Goal: Information Seeking & Learning: Learn about a topic

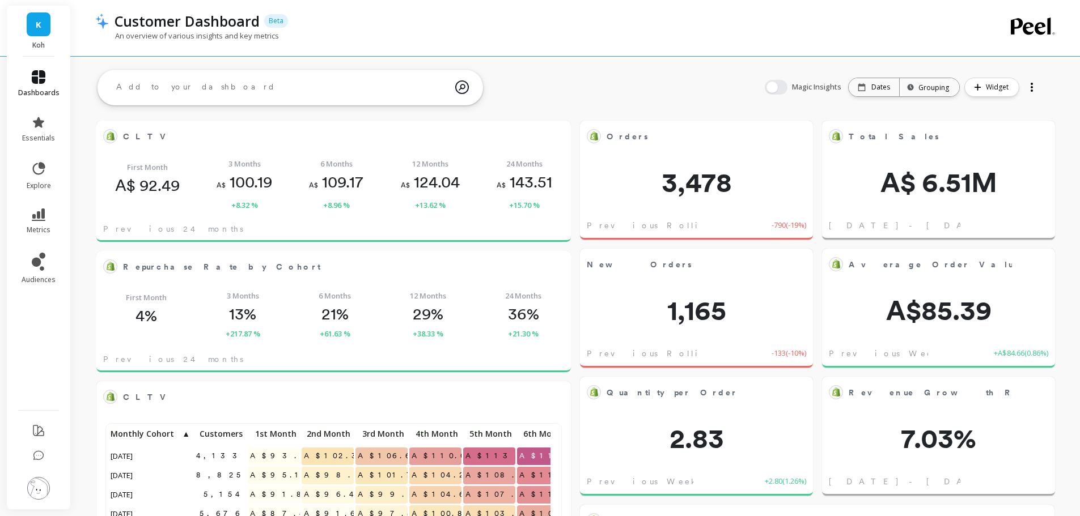
click at [44, 86] on link "dashboards" at bounding box center [38, 83] width 41 height 27
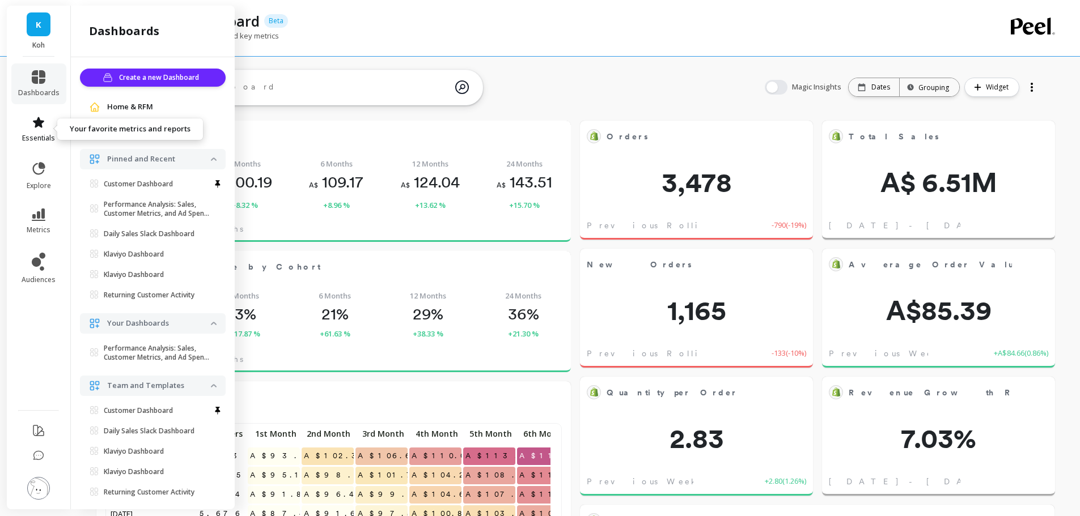
click at [40, 123] on icon at bounding box center [38, 122] width 11 height 11
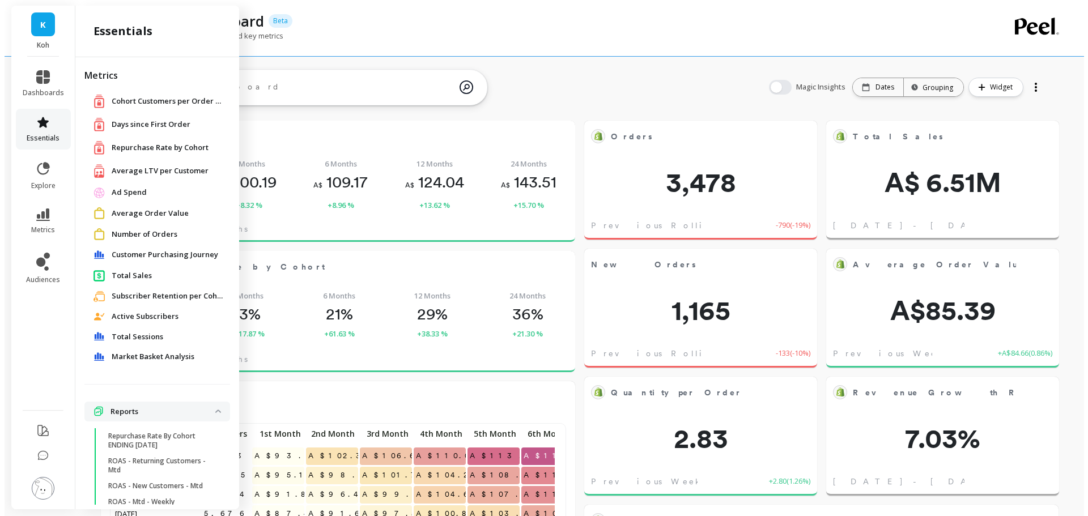
scroll to position [35, 0]
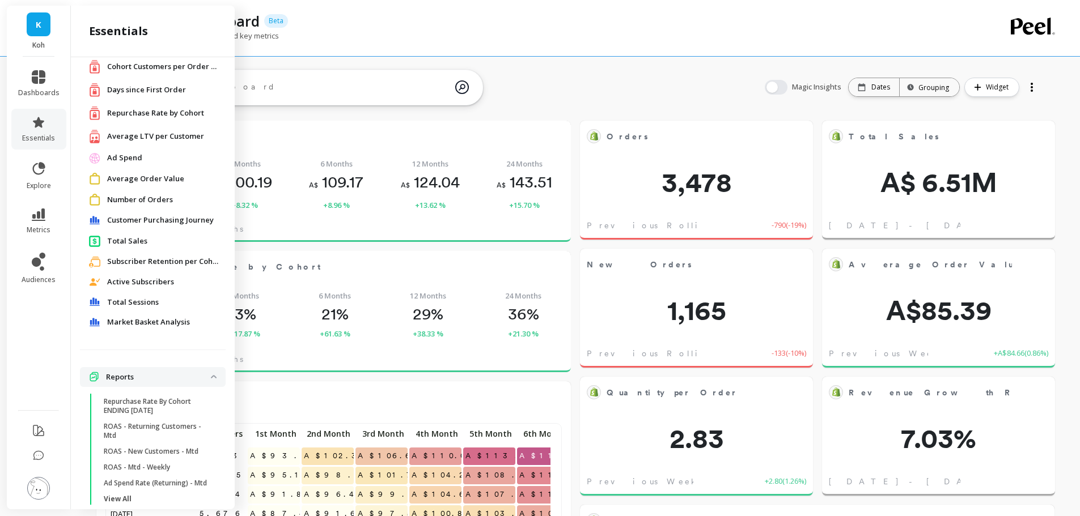
drag, startPoint x: 183, startPoint y: 131, endPoint x: 457, endPoint y: 130, distance: 274.3
click at [183, 131] on span "Average LTV per Customer" at bounding box center [155, 136] width 97 height 11
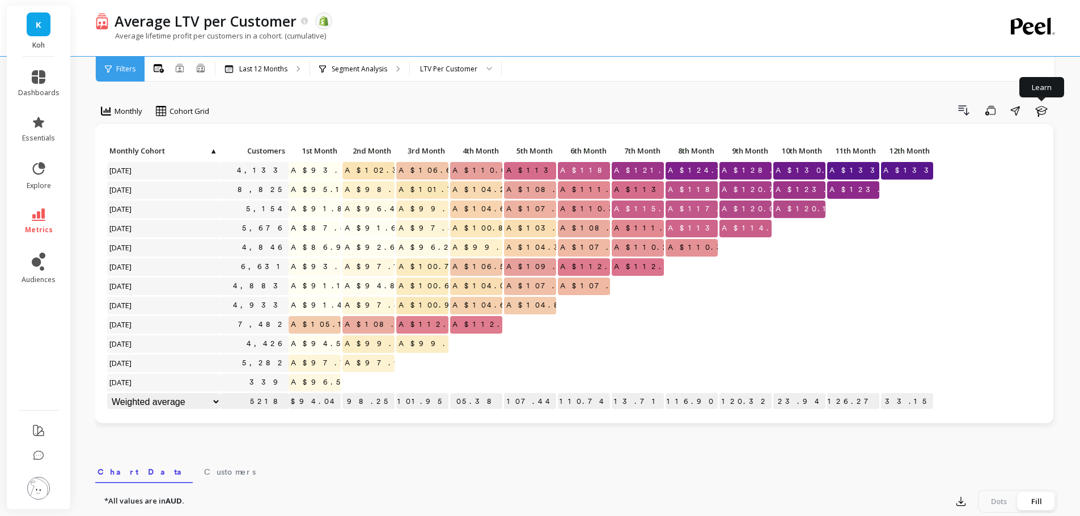
drag, startPoint x: 1037, startPoint y: 109, endPoint x: 721, endPoint y: 77, distance: 317.8
click at [1038, 109] on icon "button" at bounding box center [1041, 111] width 14 height 14
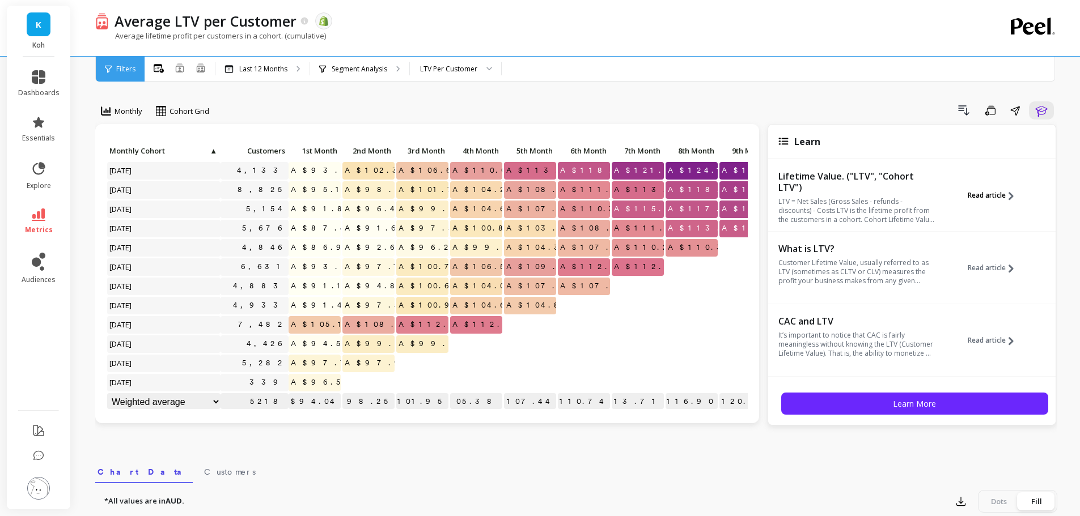
click at [990, 199] on span "Read article" at bounding box center [986, 195] width 38 height 9
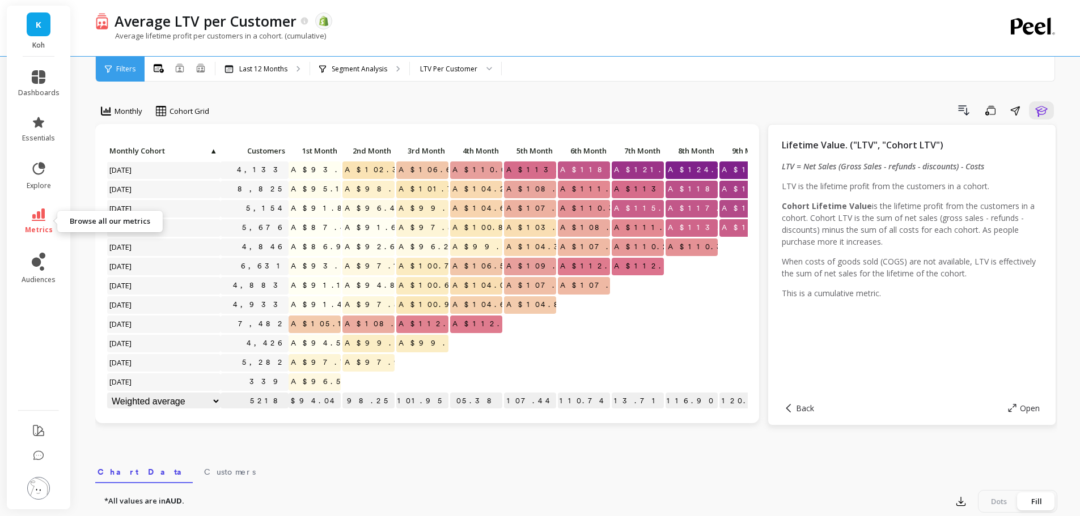
click at [36, 210] on icon at bounding box center [39, 215] width 14 height 12
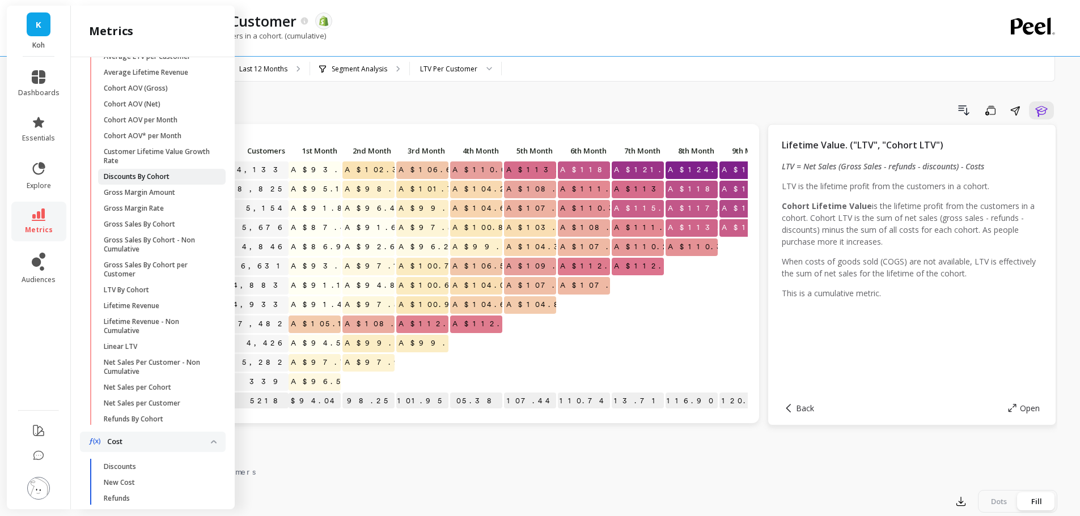
scroll to position [397, 0]
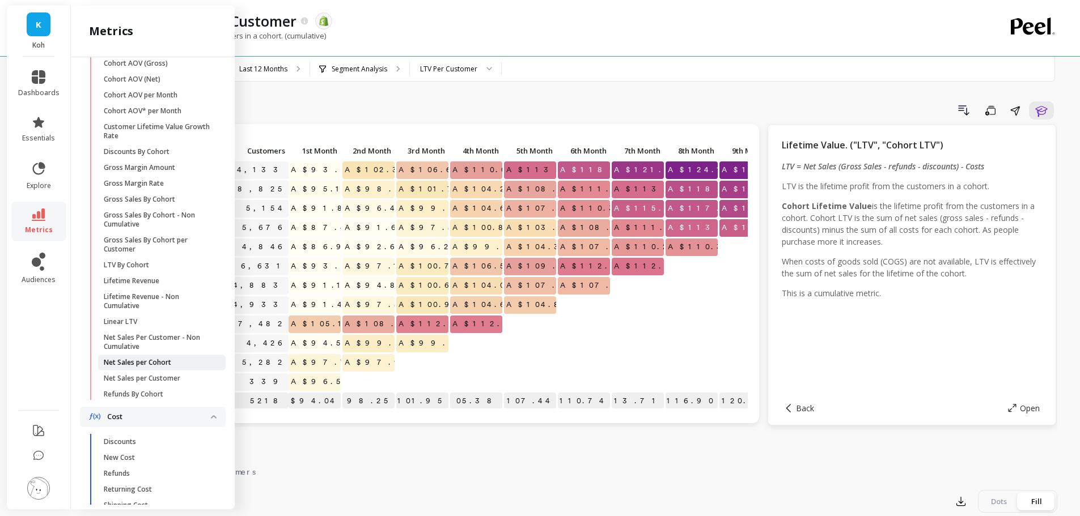
click at [158, 367] on p "Net Sales per Cohort" at bounding box center [137, 362] width 67 height 9
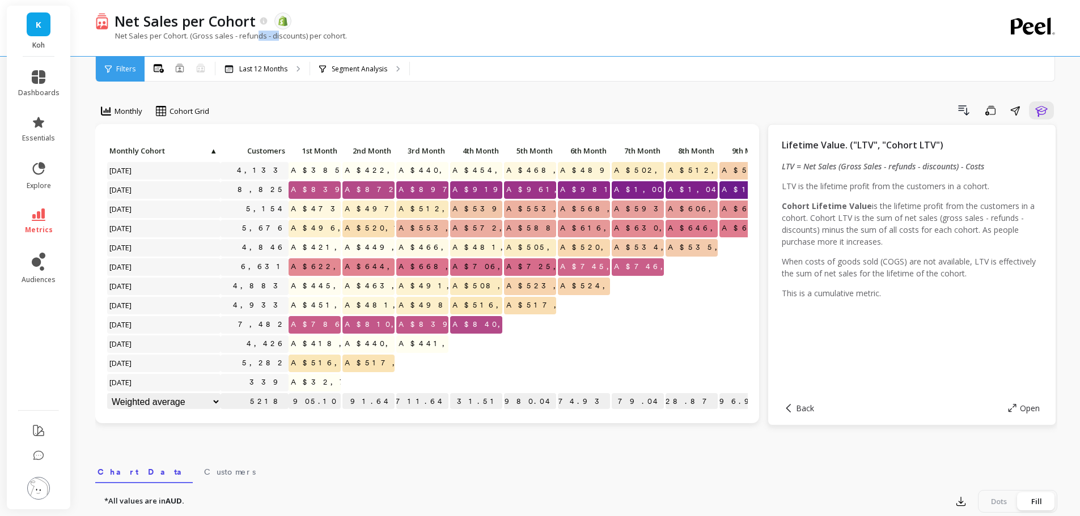
click at [278, 35] on p "Net Sales per Cohort. (Gross sales - refunds - discounts) per cohort." at bounding box center [221, 36] width 252 height 10
click at [48, 209] on link "metrics" at bounding box center [38, 222] width 41 height 26
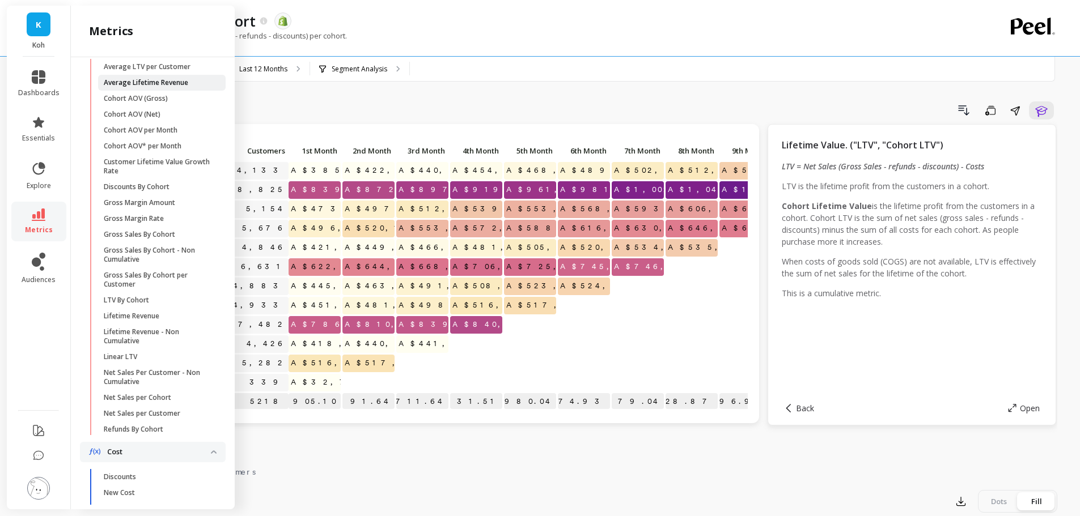
scroll to position [283, 0]
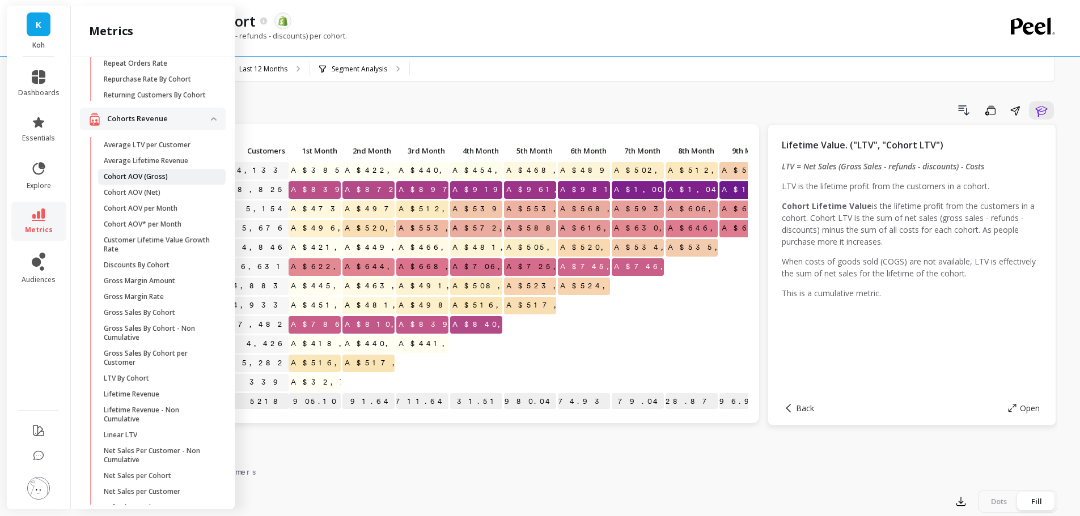
click at [141, 181] on p "Cohort AOV (Gross)" at bounding box center [136, 176] width 64 height 9
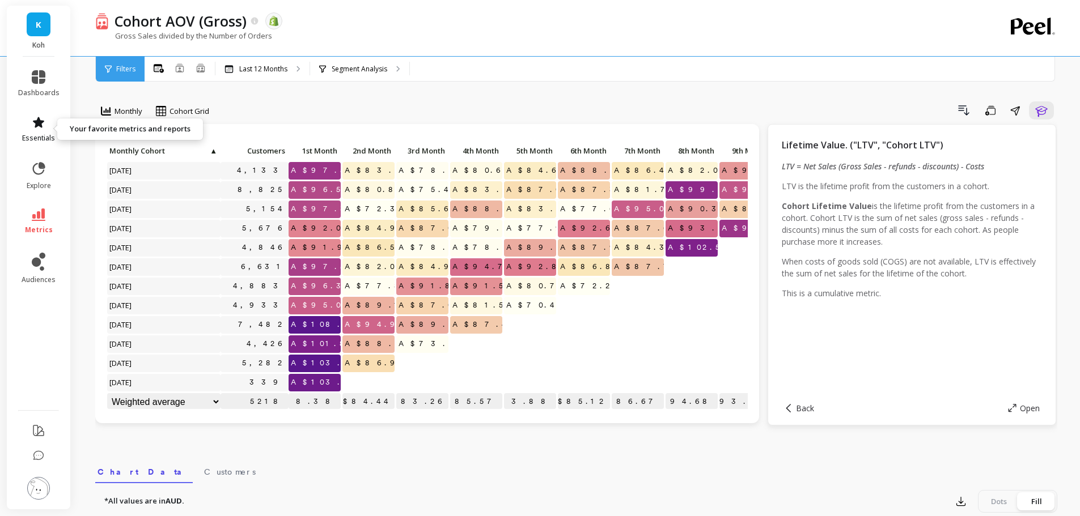
click at [43, 131] on link "essentials" at bounding box center [38, 129] width 41 height 27
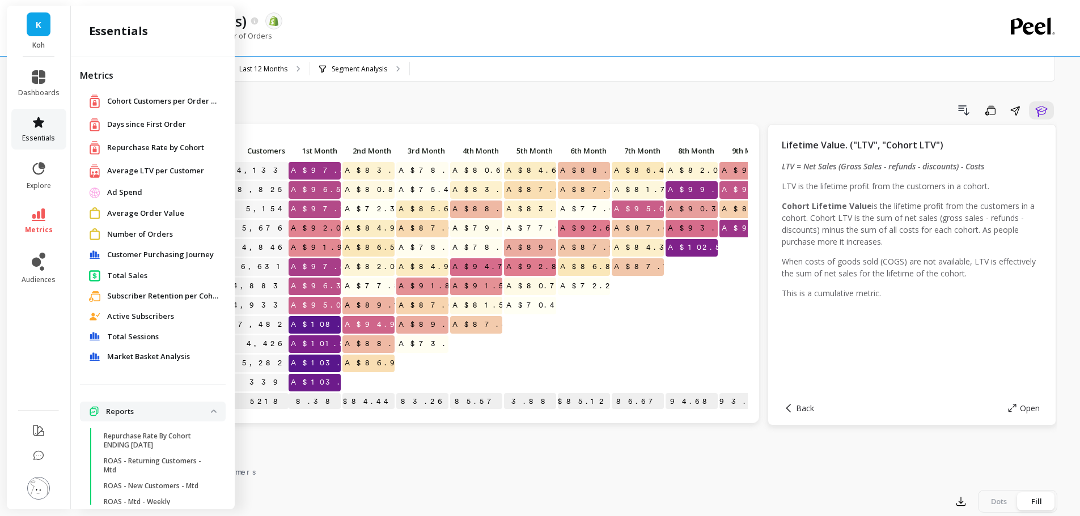
scroll to position [35, 0]
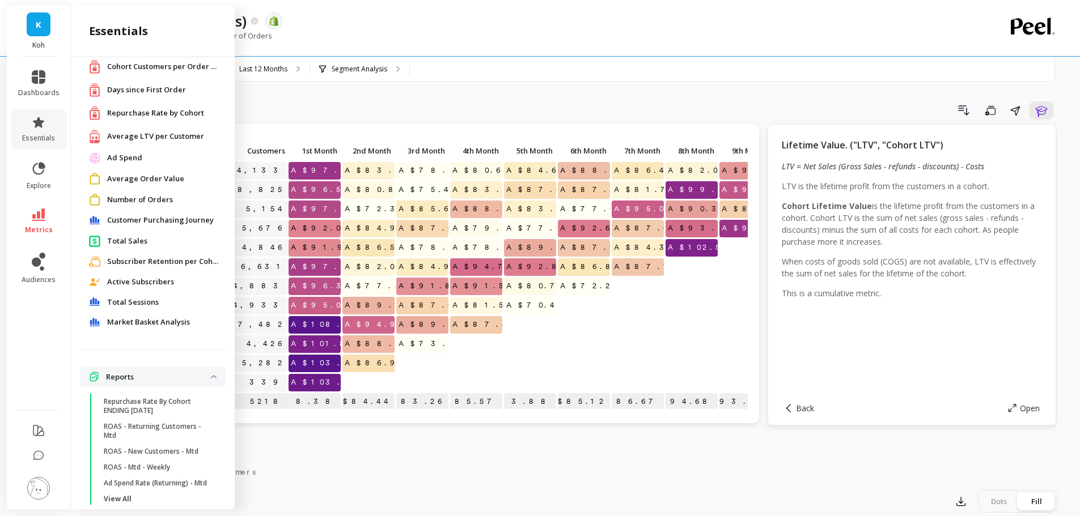
click at [145, 132] on span "Average LTV per Customer" at bounding box center [155, 136] width 97 height 11
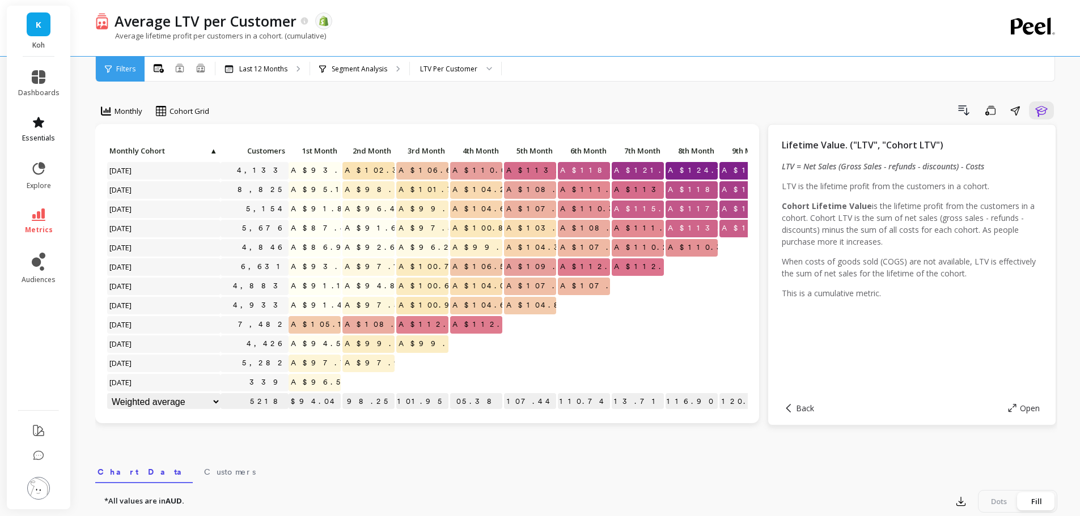
click at [45, 131] on link "essentials" at bounding box center [38, 129] width 41 height 27
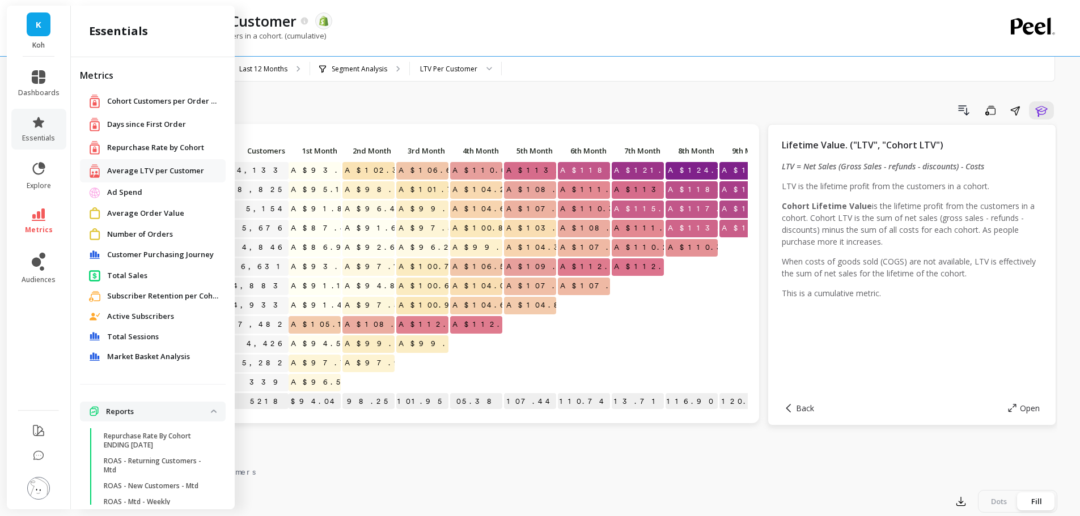
scroll to position [35, 0]
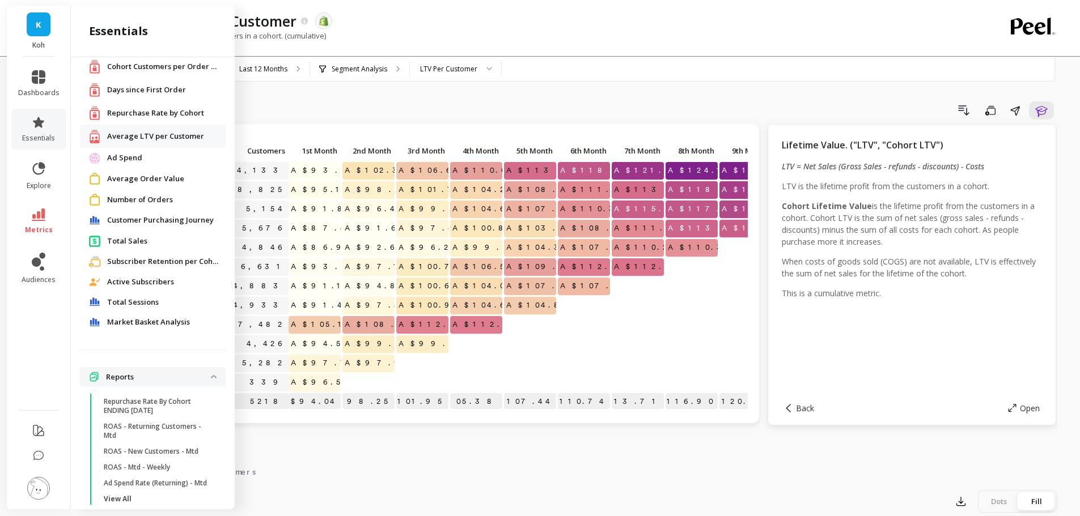
click at [414, 116] on div "Drill Down Save Share Learn" at bounding box center [637, 110] width 840 height 18
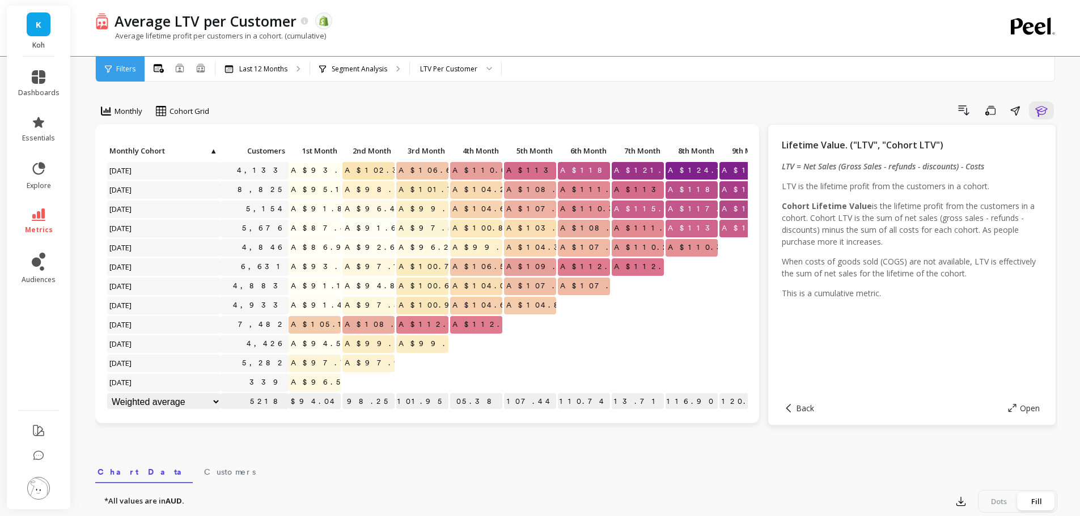
click at [529, 100] on div "Monthly Cohort Grid Drill Down Save Share Learn Click to create an audience 4,1…" at bounding box center [576, 477] width 962 height 865
drag, startPoint x: 249, startPoint y: 35, endPoint x: 285, endPoint y: 35, distance: 36.3
click at [285, 35] on p "Average lifetime profit per customers in a cohort. (cumulative)" at bounding box center [210, 36] width 231 height 10
click at [46, 213] on link "metrics" at bounding box center [38, 222] width 41 height 26
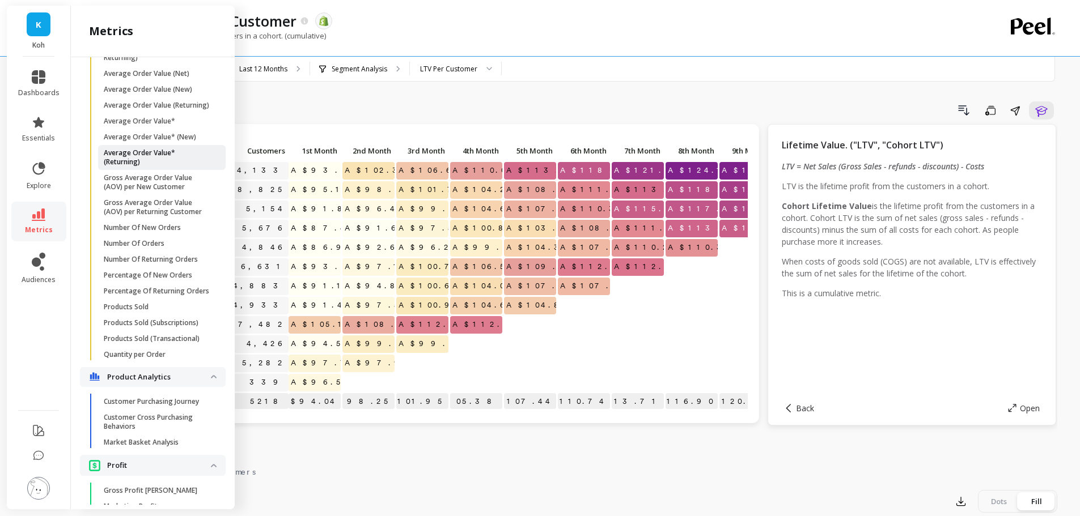
scroll to position [528, 0]
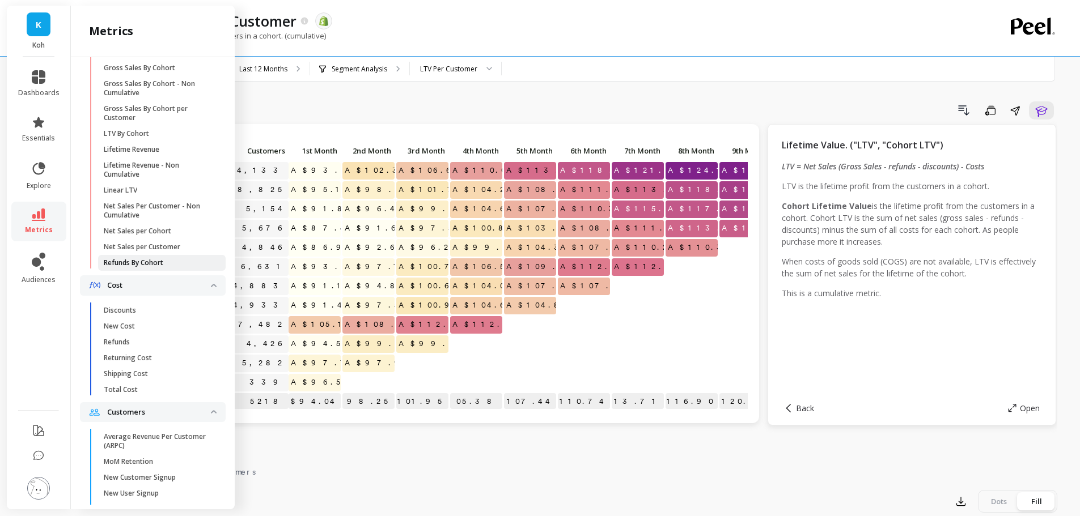
click at [151, 271] on link "Refunds By Cohort" at bounding box center [162, 263] width 128 height 16
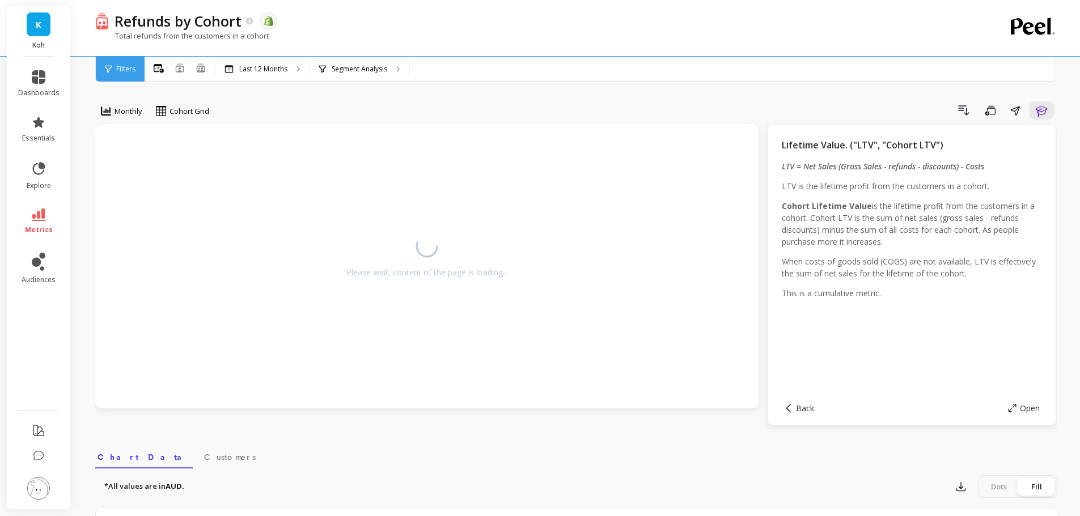
click at [407, 101] on div "Drill Down Save Share Learn" at bounding box center [637, 110] width 840 height 18
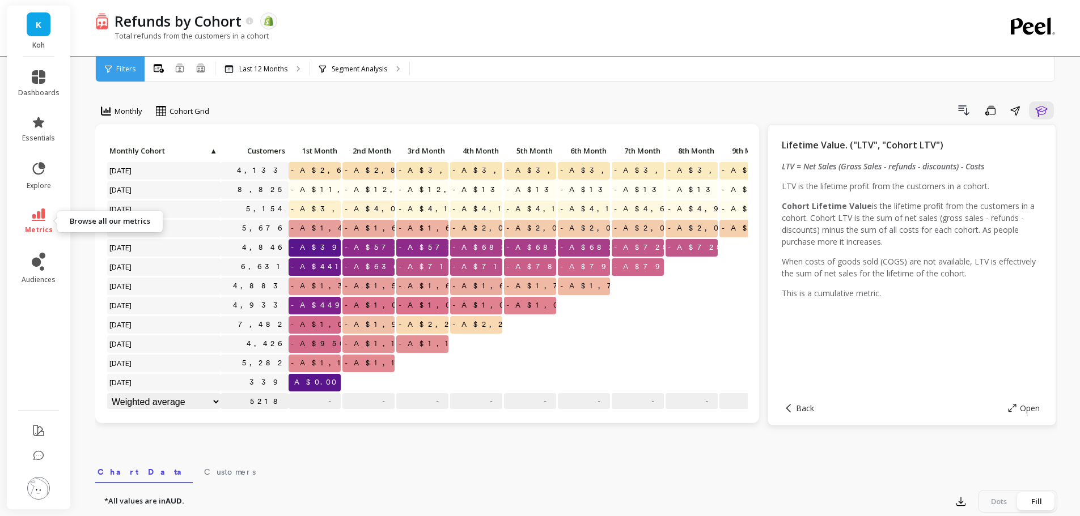
click at [48, 215] on link "metrics" at bounding box center [38, 222] width 41 height 26
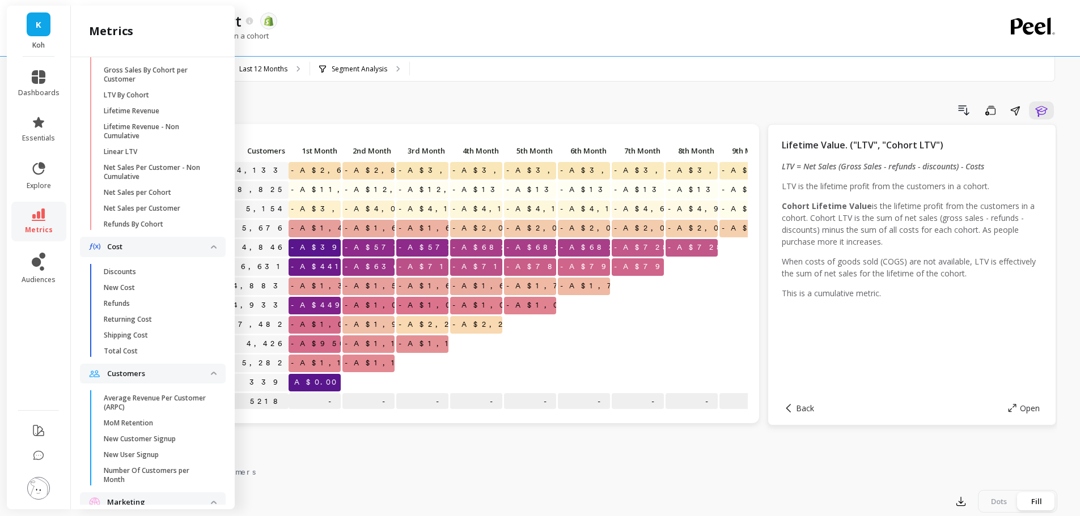
scroll to position [589, 0]
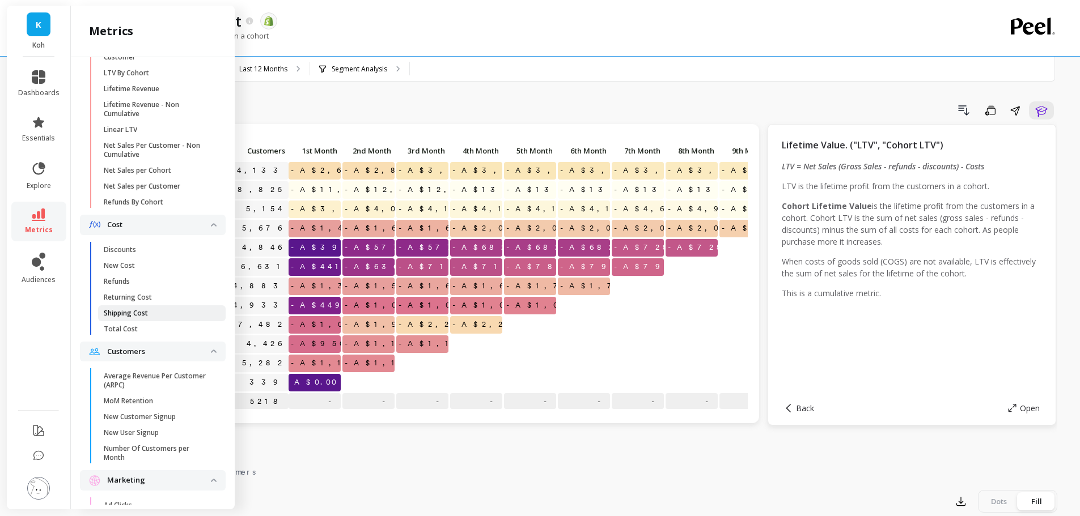
click at [129, 318] on p "Shipping Cost" at bounding box center [126, 313] width 44 height 9
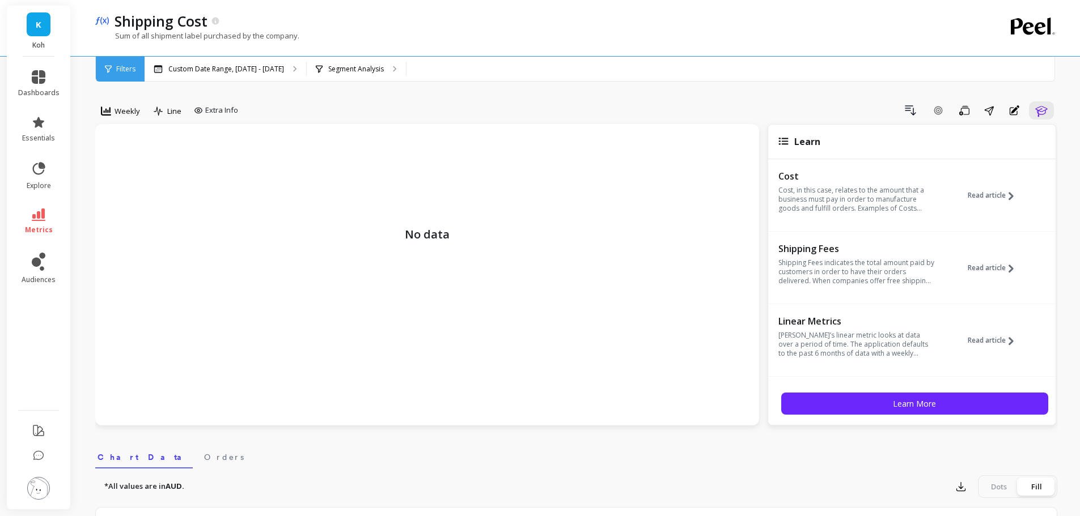
click at [37, 203] on li "metrics" at bounding box center [38, 222] width 55 height 40
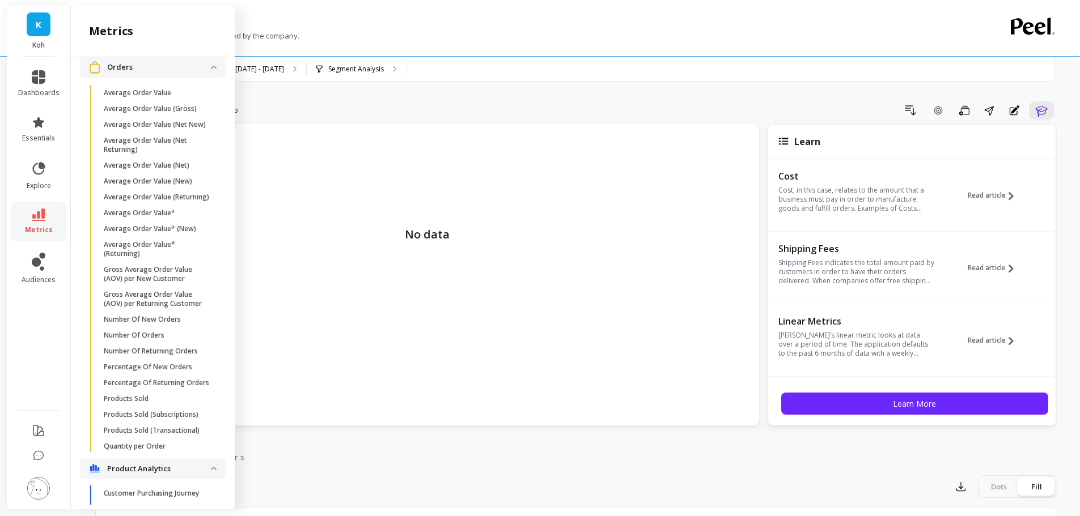
scroll to position [1896, 0]
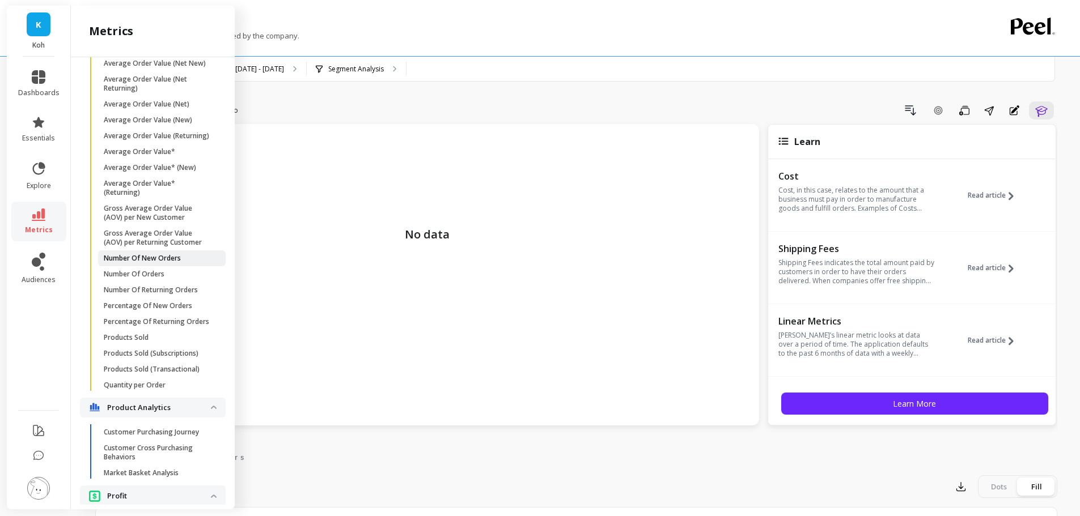
click at [160, 266] on link "Number Of New Orders" at bounding box center [162, 258] width 128 height 16
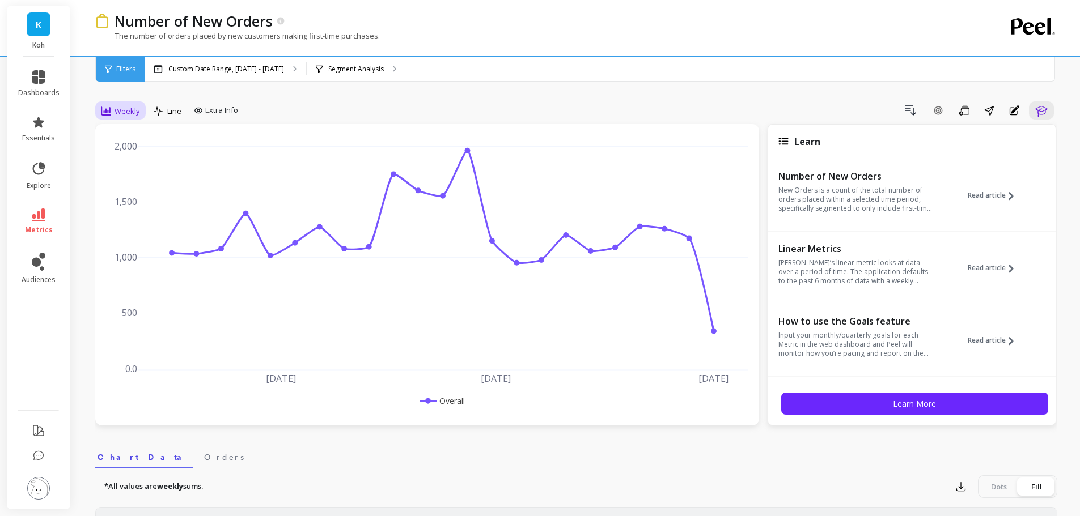
click at [116, 111] on span "Weekly" at bounding box center [127, 111] width 26 height 11
click at [134, 204] on div "Monthly" at bounding box center [137, 201] width 65 height 11
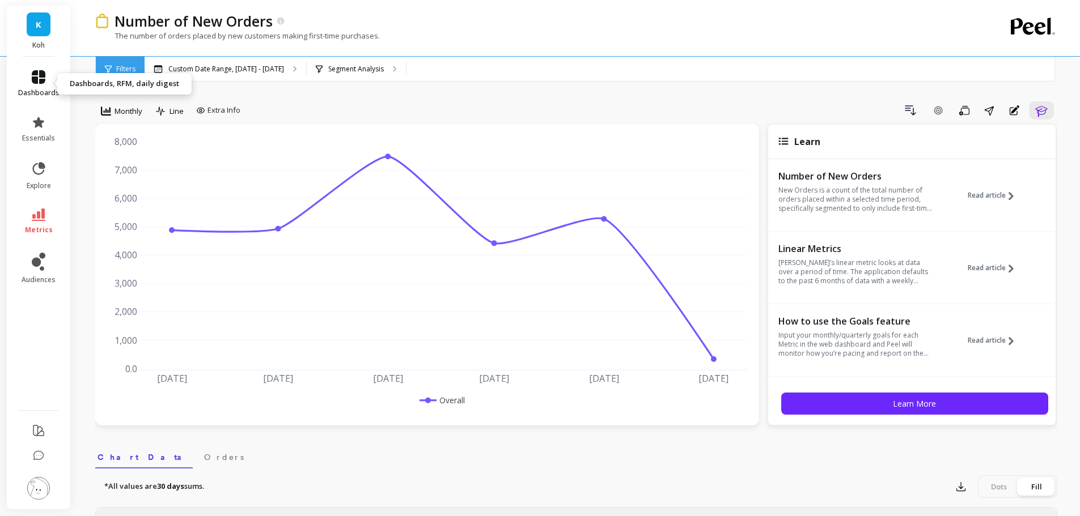
click at [36, 84] on link "dashboards" at bounding box center [38, 83] width 41 height 27
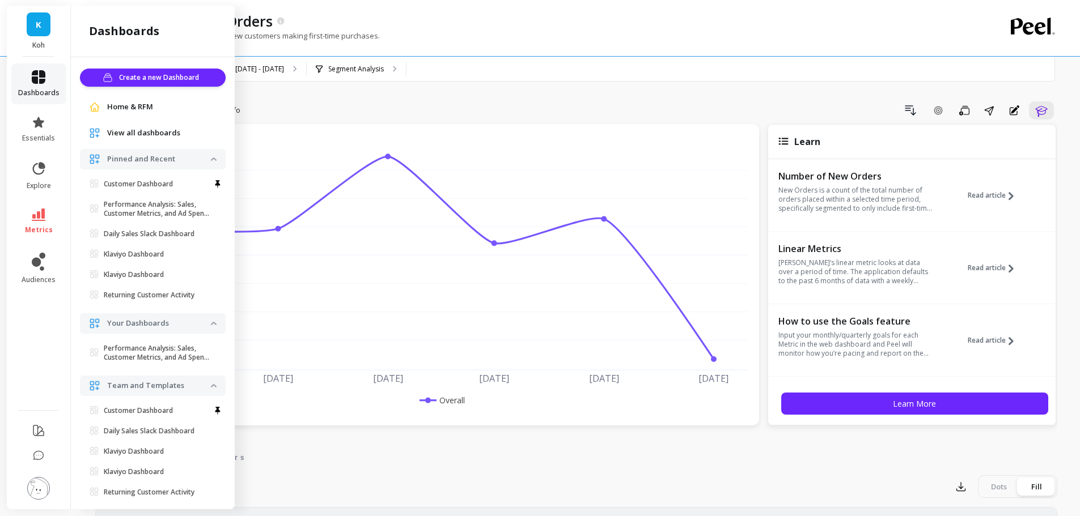
click at [38, 71] on icon at bounding box center [39, 77] width 14 height 14
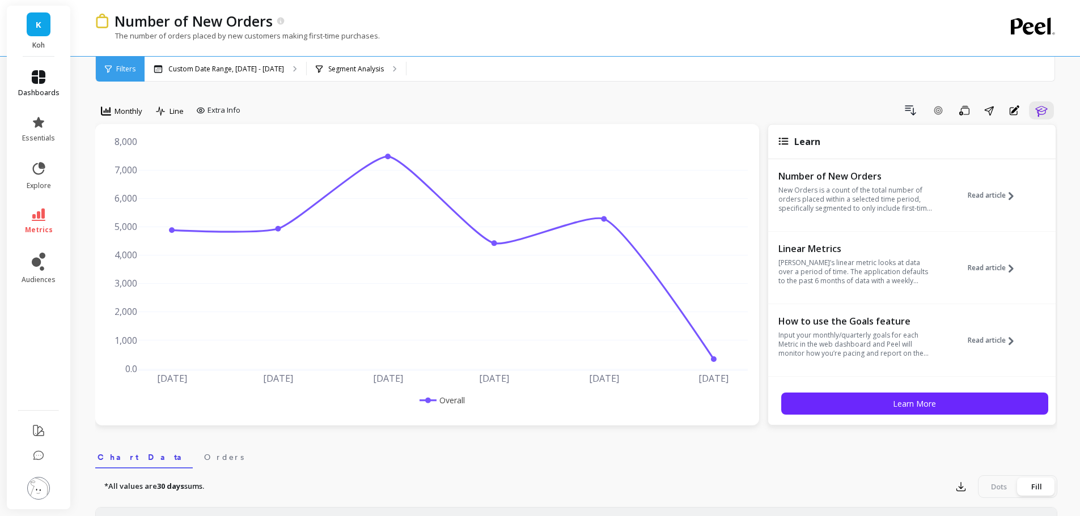
click at [38, 73] on icon at bounding box center [39, 77] width 14 height 14
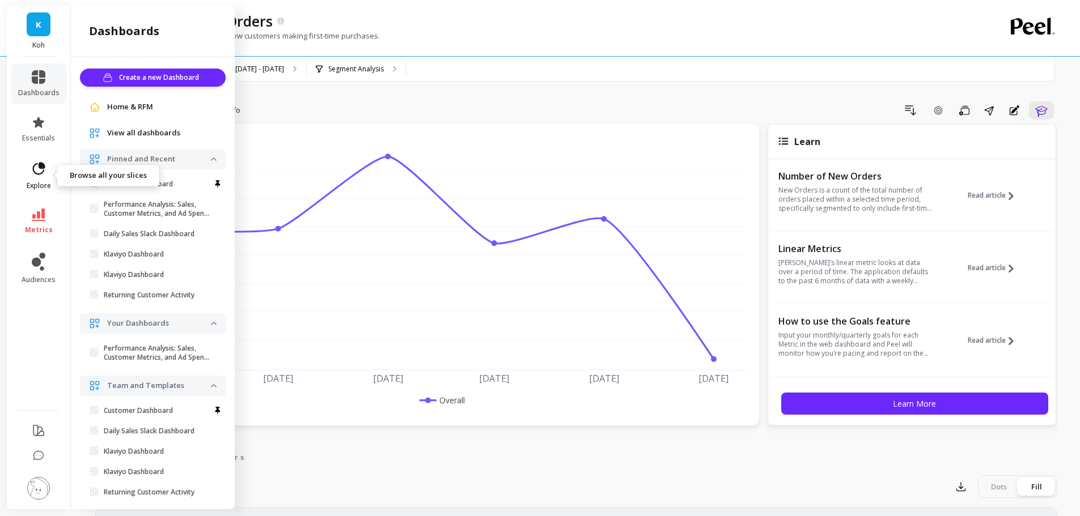
click at [39, 178] on link "explore" at bounding box center [38, 175] width 41 height 29
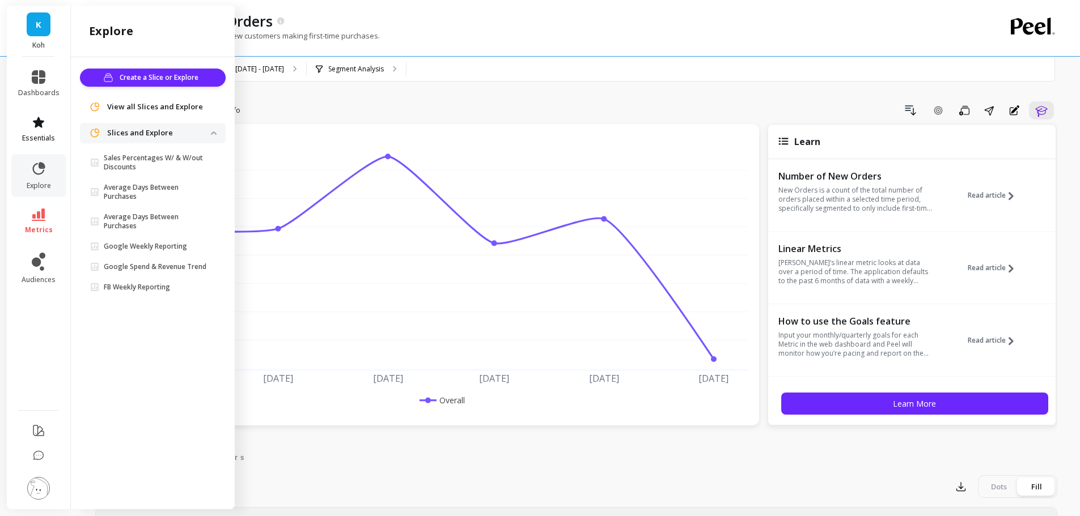
click at [40, 137] on span "essentials" at bounding box center [38, 138] width 33 height 9
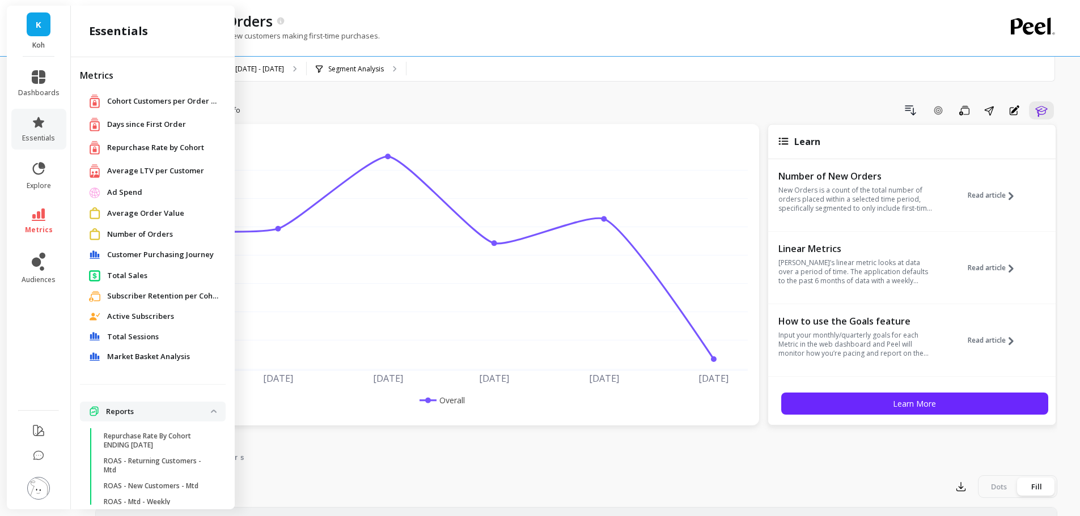
scroll to position [35, 0]
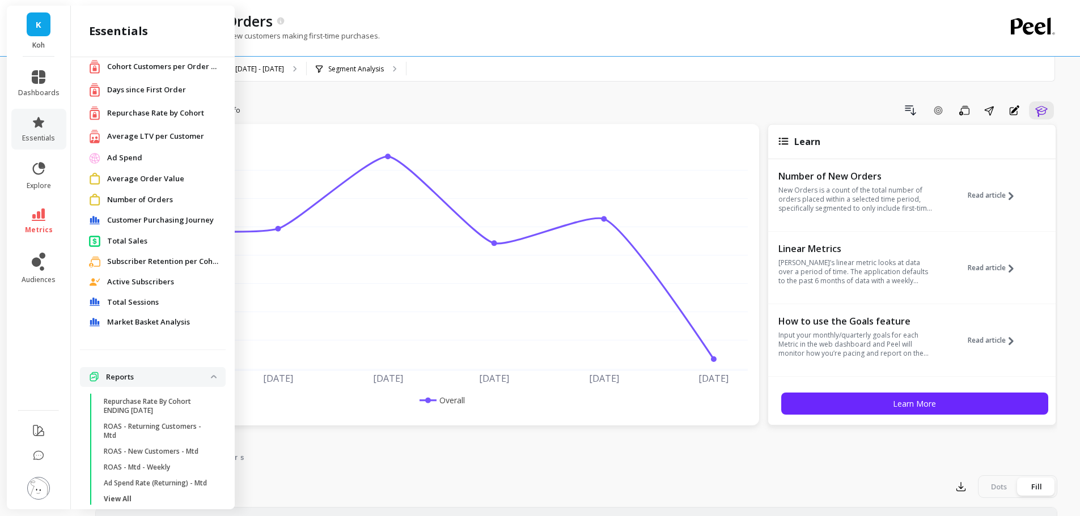
drag, startPoint x: 136, startPoint y: 135, endPoint x: 167, endPoint y: 132, distance: 30.8
click at [136, 135] on span "Average LTV per Customer" at bounding box center [155, 136] width 97 height 11
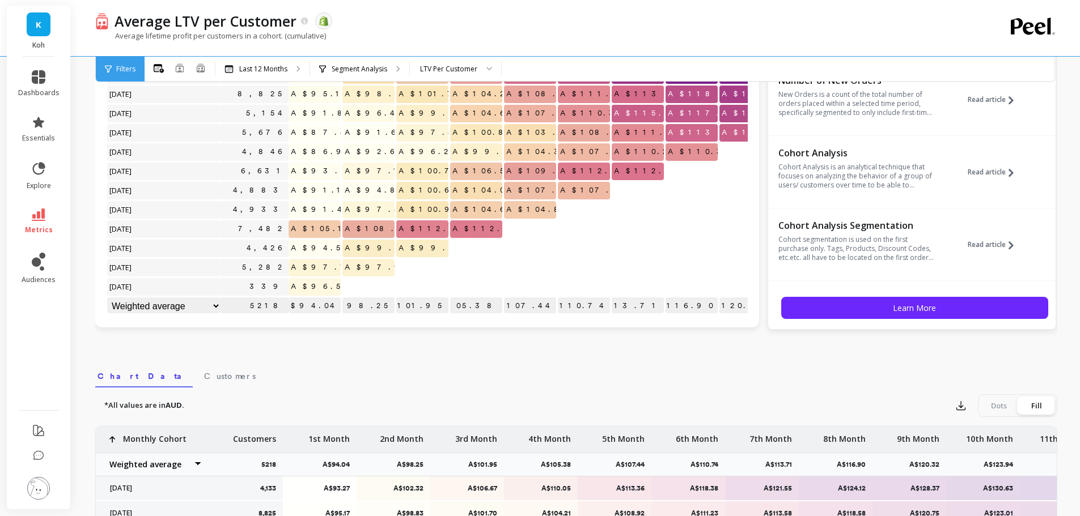
scroll to position [57, 0]
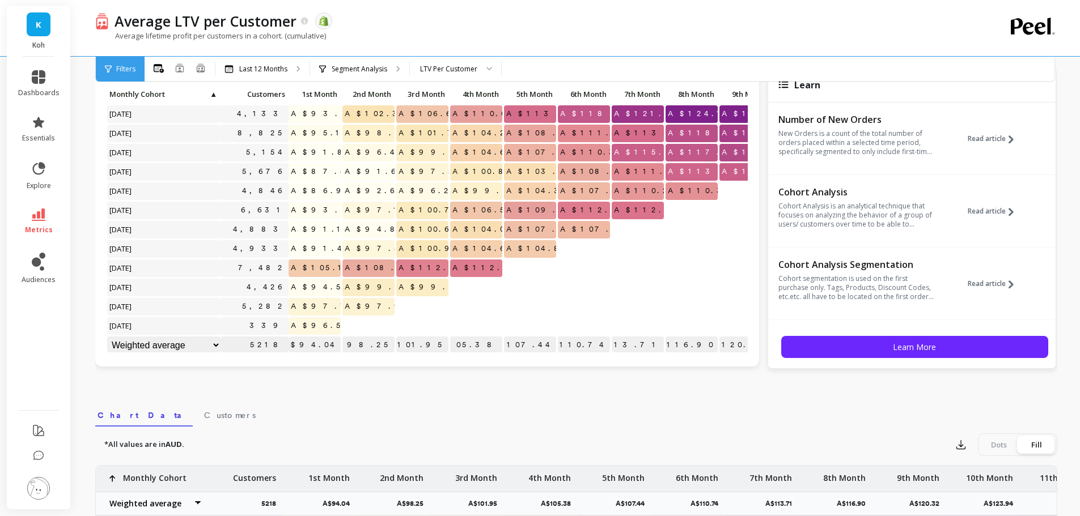
drag, startPoint x: 51, startPoint y: 486, endPoint x: 57, endPoint y: 480, distance: 8.0
click at [52, 486] on li at bounding box center [39, 489] width 64 height 40
click at [44, 489] on img at bounding box center [38, 488] width 23 height 23
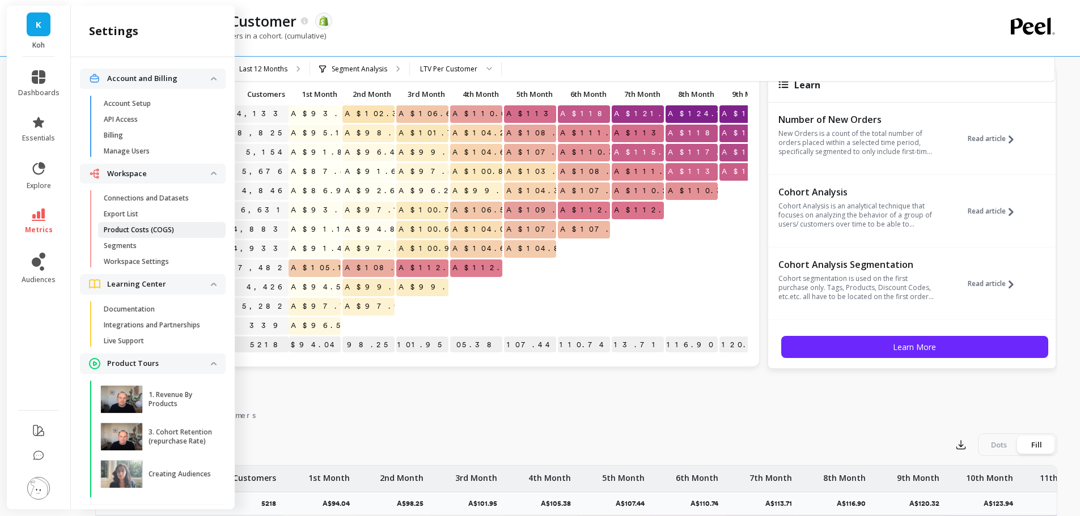
click at [156, 231] on p "Product Costs (COGS)" at bounding box center [139, 230] width 70 height 9
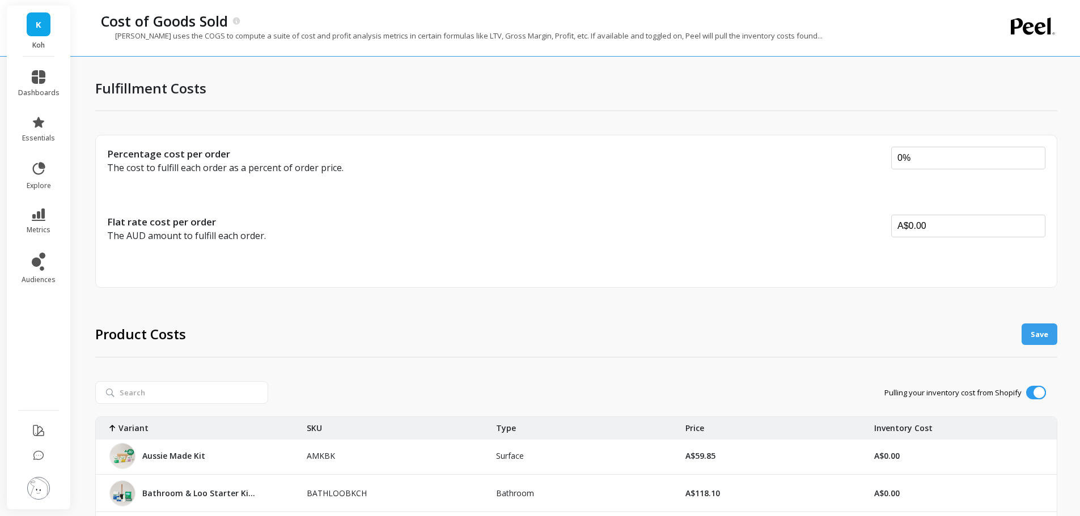
click at [45, 487] on img at bounding box center [38, 488] width 23 height 23
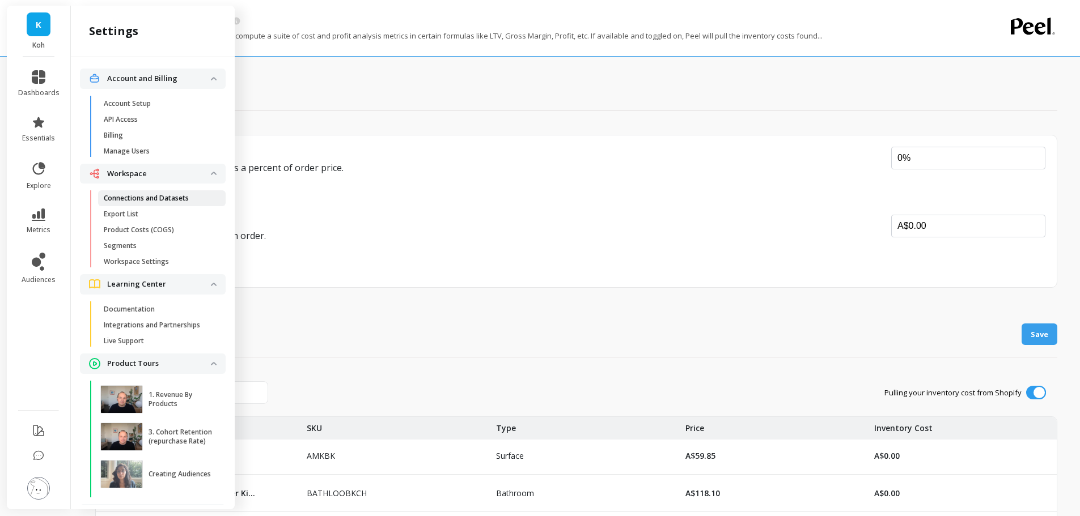
click at [145, 202] on p "Connections and Datasets" at bounding box center [146, 198] width 85 height 9
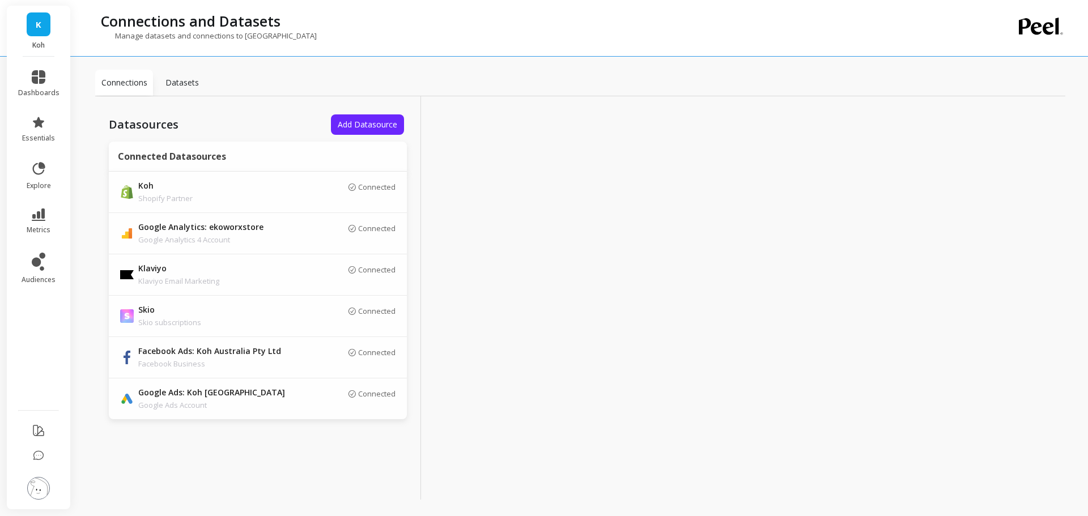
click at [182, 82] on p "Datasets" at bounding box center [181, 82] width 33 height 11
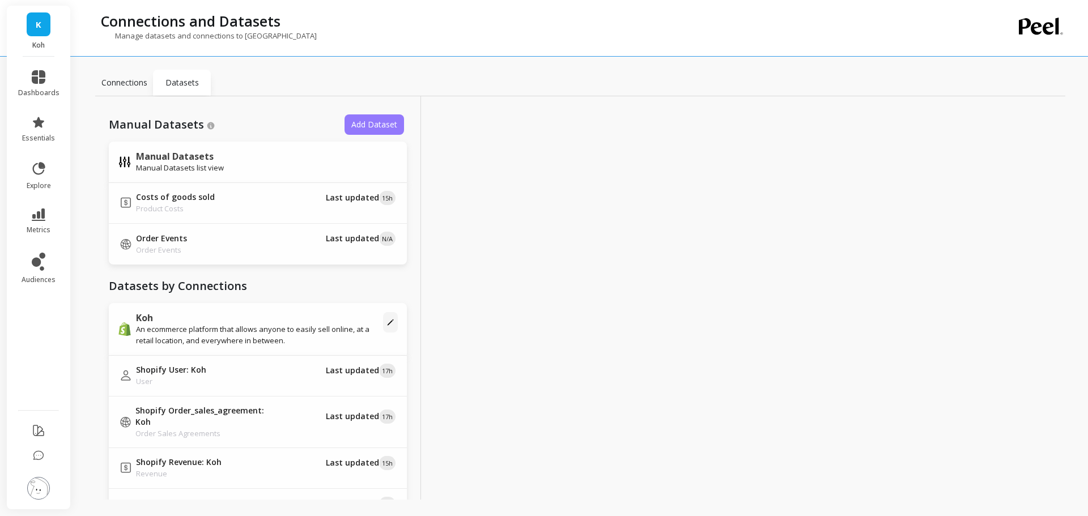
click at [362, 124] on span "Add Dataset" at bounding box center [374, 124] width 46 height 11
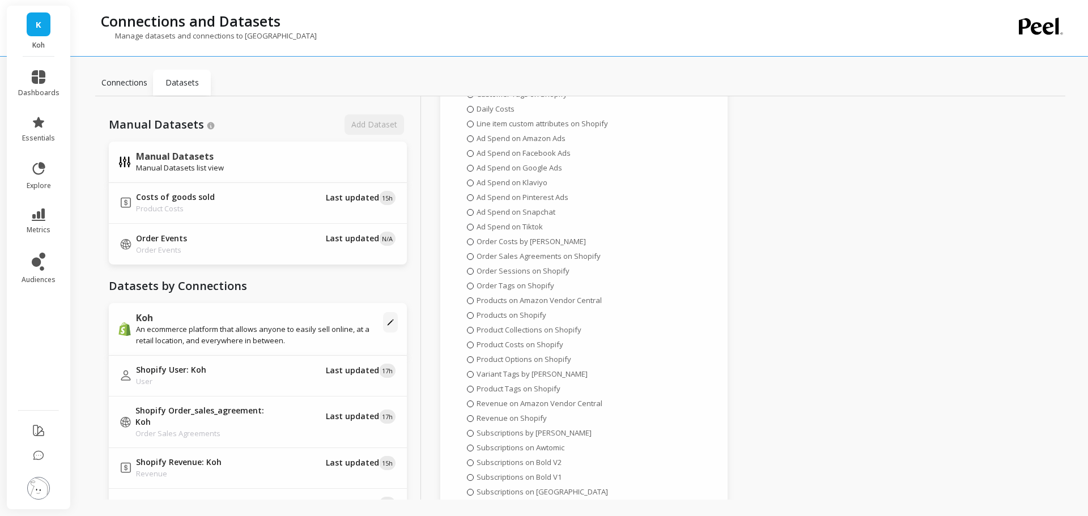
scroll to position [113, 0]
click at [484, 162] on span "Daily Costs" at bounding box center [496, 165] width 38 height 10
click at [0, 0] on input "Daily Costs" at bounding box center [0, 0] width 0 height 0
click at [589, 148] on div "Customer Tags on Shopify Daily Costs Line item custom attributes on Shopify Ad …" at bounding box center [584, 512] width 240 height 732
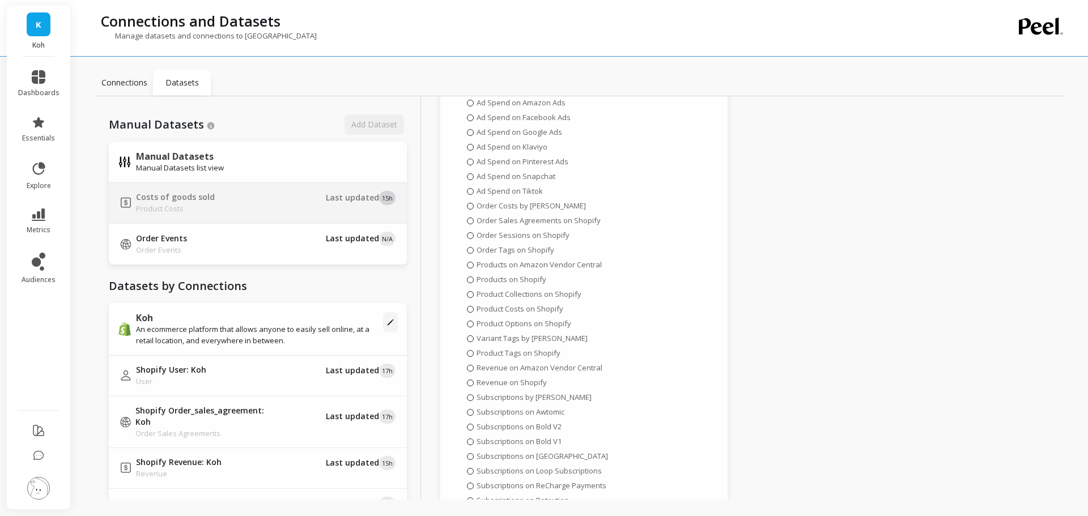
click at [253, 207] on div "Costs of goods sold Product Costs" at bounding box center [198, 203] width 156 height 23
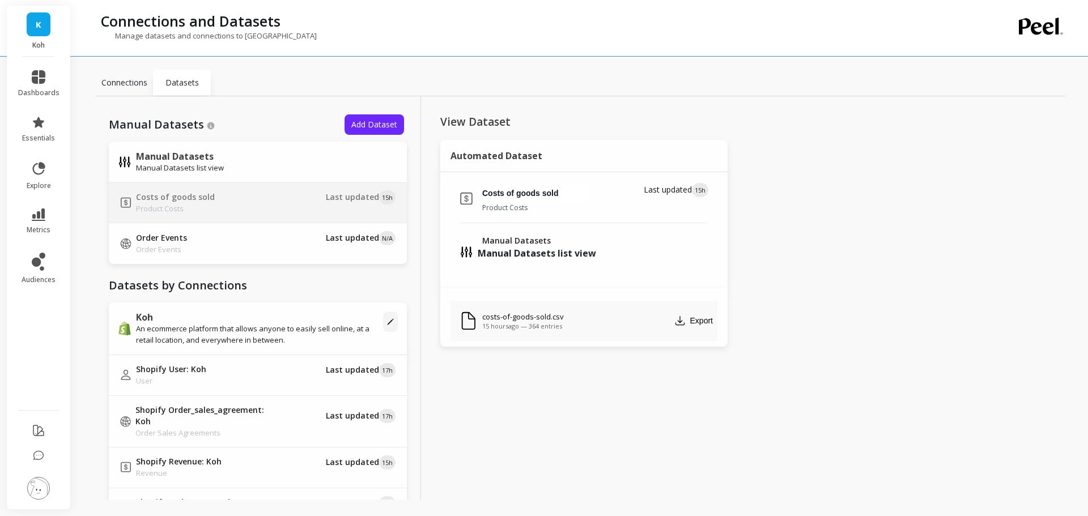
click at [534, 317] on p "costs-of-goods-sold.csv" at bounding box center [523, 317] width 82 height 10
click at [509, 372] on div "View Dataset Automated Dataset Costs of goods sold Product Costs Last updated 1…" at bounding box center [584, 310] width 326 height 428
click at [27, 256] on link "audiences" at bounding box center [38, 269] width 41 height 32
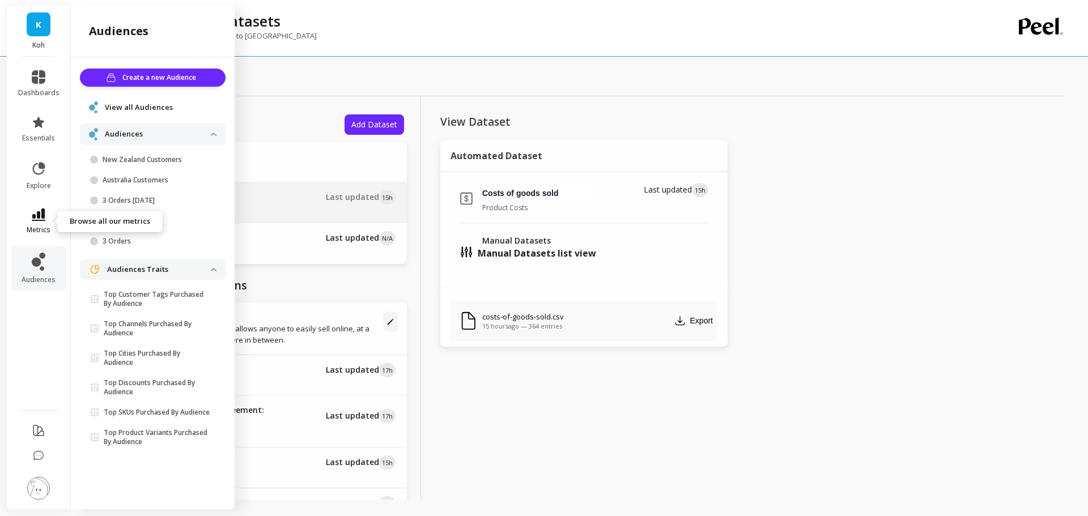
click at [40, 214] on icon at bounding box center [39, 215] width 14 height 12
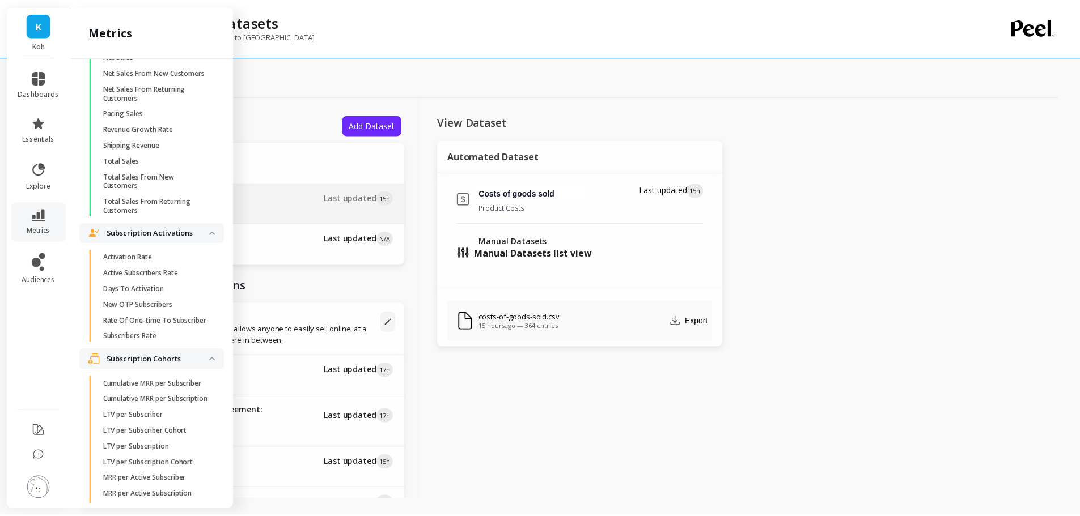
scroll to position [2610, 0]
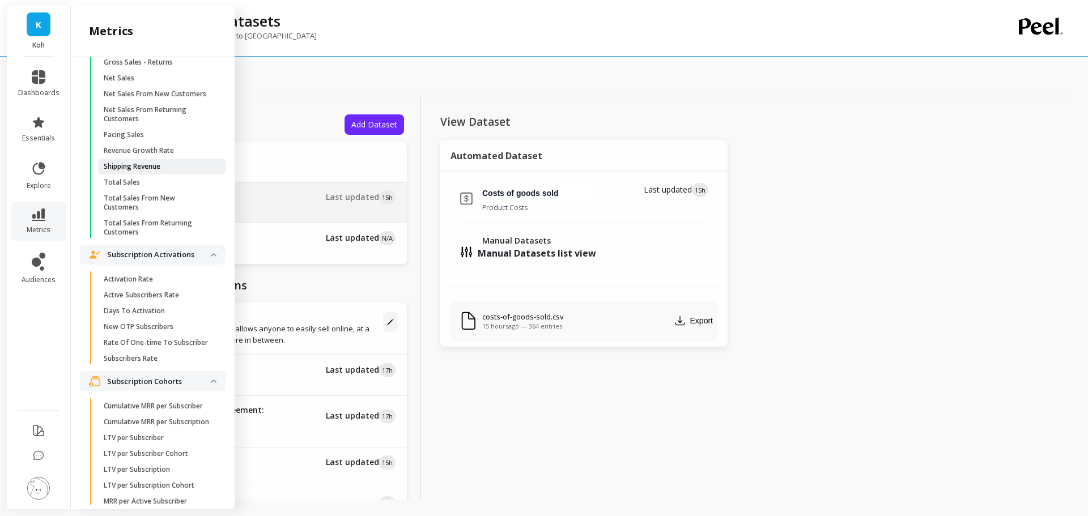
click at [151, 171] on p "Shipping Revenue" at bounding box center [132, 166] width 57 height 9
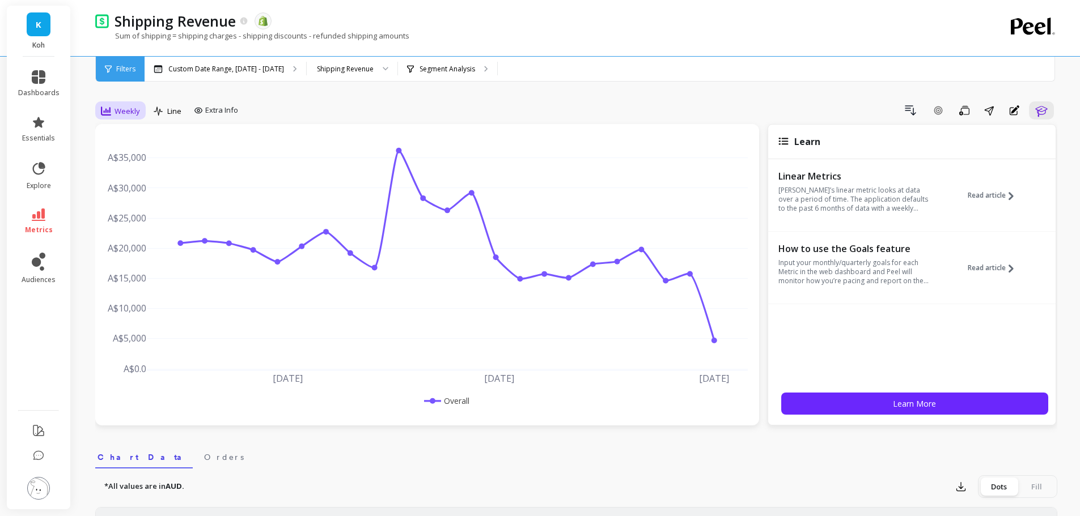
click at [130, 111] on span "Weekly" at bounding box center [127, 111] width 26 height 11
click at [128, 206] on div "Monthly" at bounding box center [137, 201] width 65 height 11
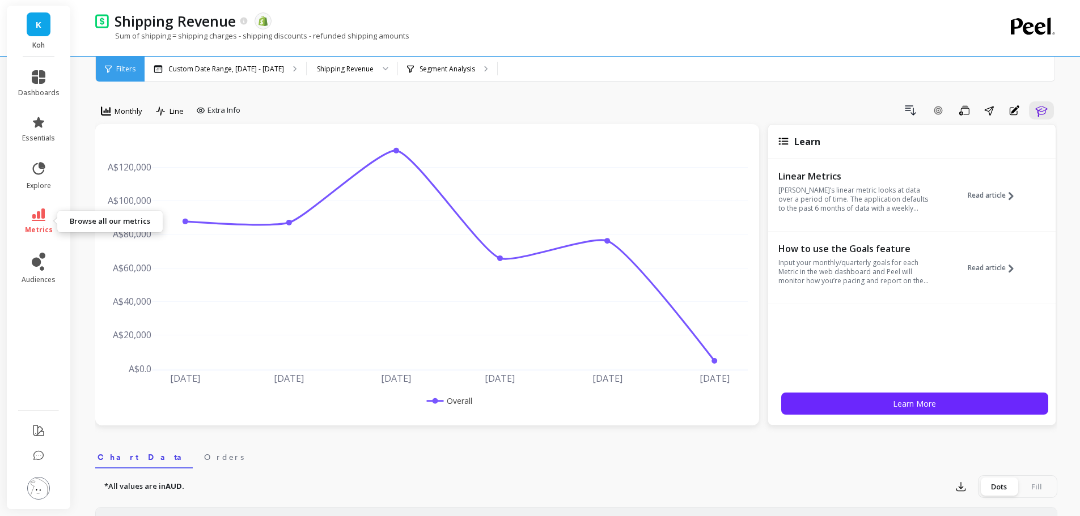
click at [44, 230] on span "metrics" at bounding box center [39, 230] width 28 height 9
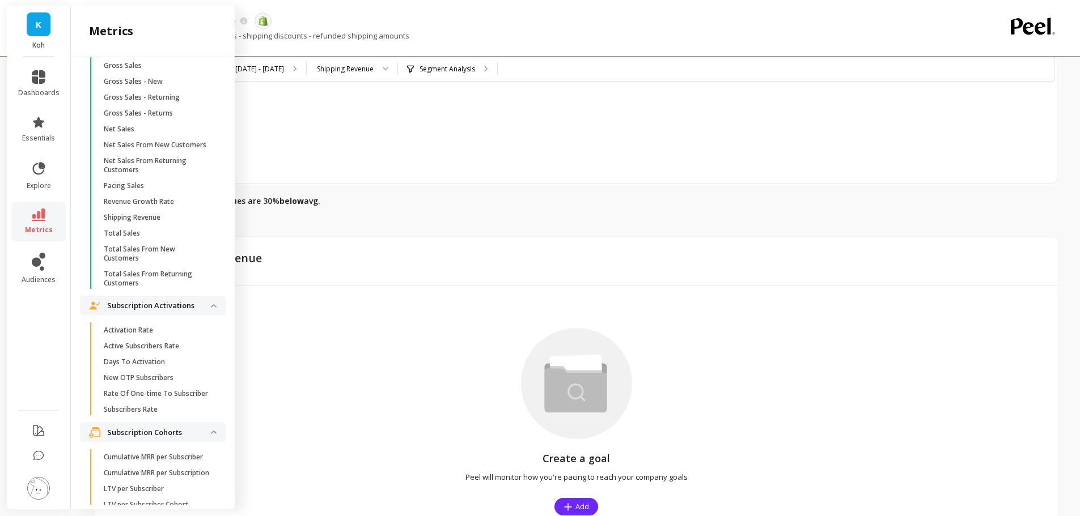
scroll to position [639, 0]
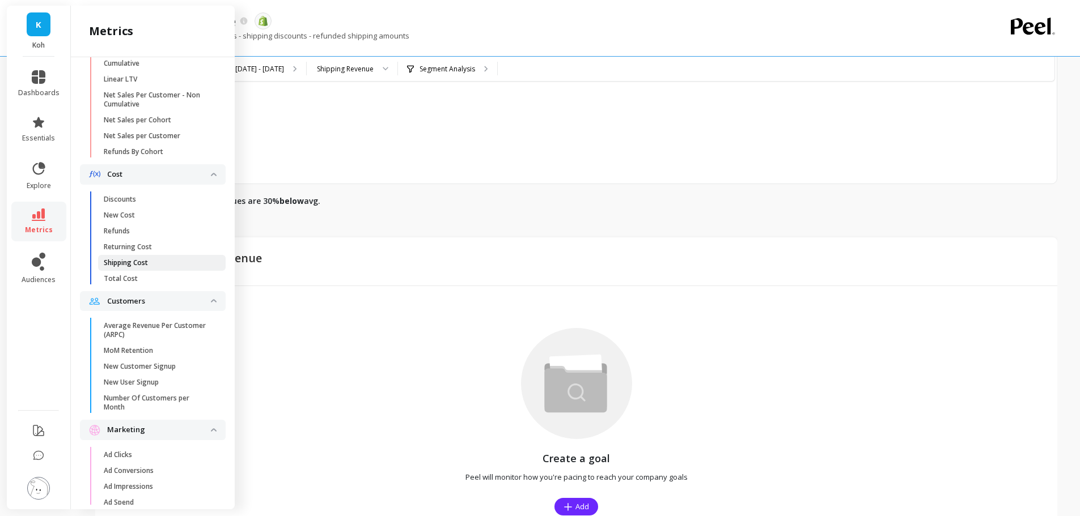
click at [135, 267] on p "Shipping Cost" at bounding box center [126, 262] width 44 height 9
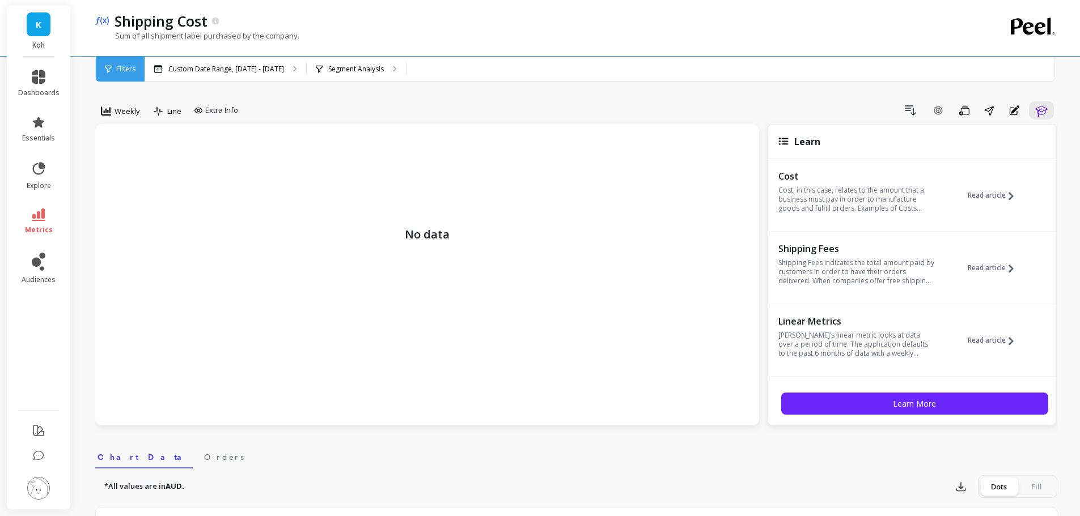
click at [753, 116] on div "Drill Down Add Goal Save Share Annotations Learn" at bounding box center [650, 110] width 814 height 18
click at [246, 37] on p "Sum of all shipment label purchased by the company." at bounding box center [197, 36] width 204 height 10
click at [993, 270] on span "Read article" at bounding box center [986, 268] width 38 height 9
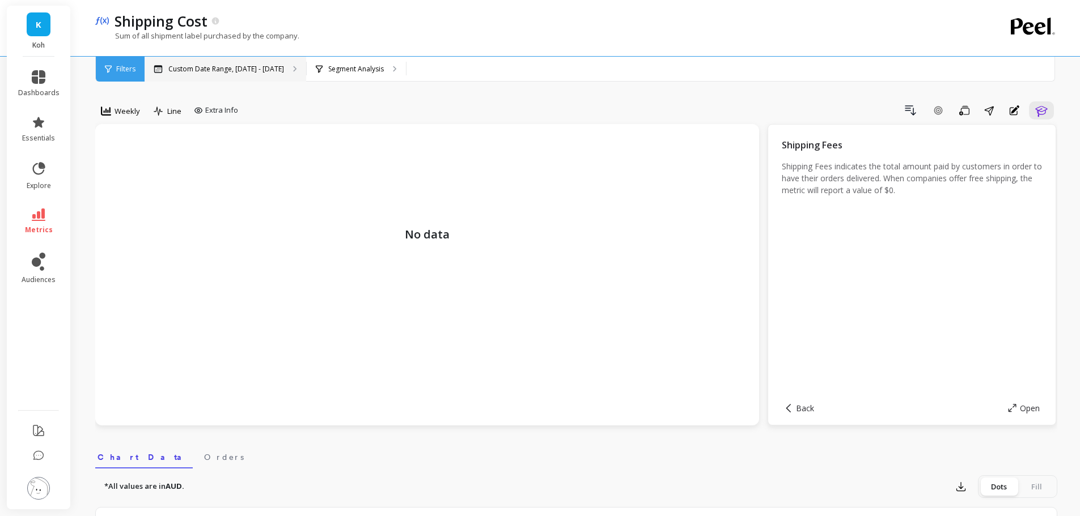
click at [235, 73] on p "Custom Date Range, Apr 1 - Sep 2" at bounding box center [226, 69] width 116 height 9
click at [213, 20] on icon at bounding box center [215, 20] width 7 height 7
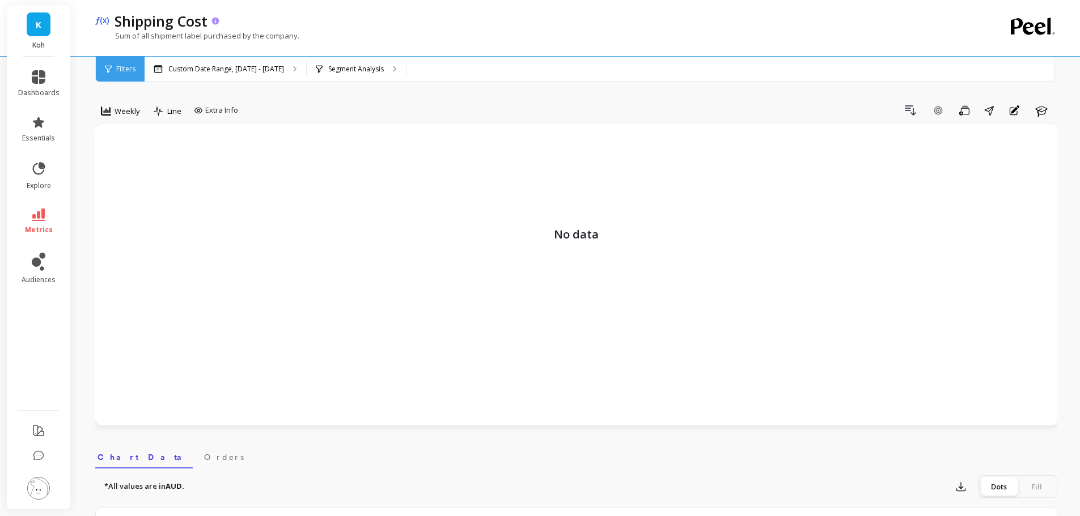
click at [213, 20] on icon at bounding box center [215, 20] width 7 height 7
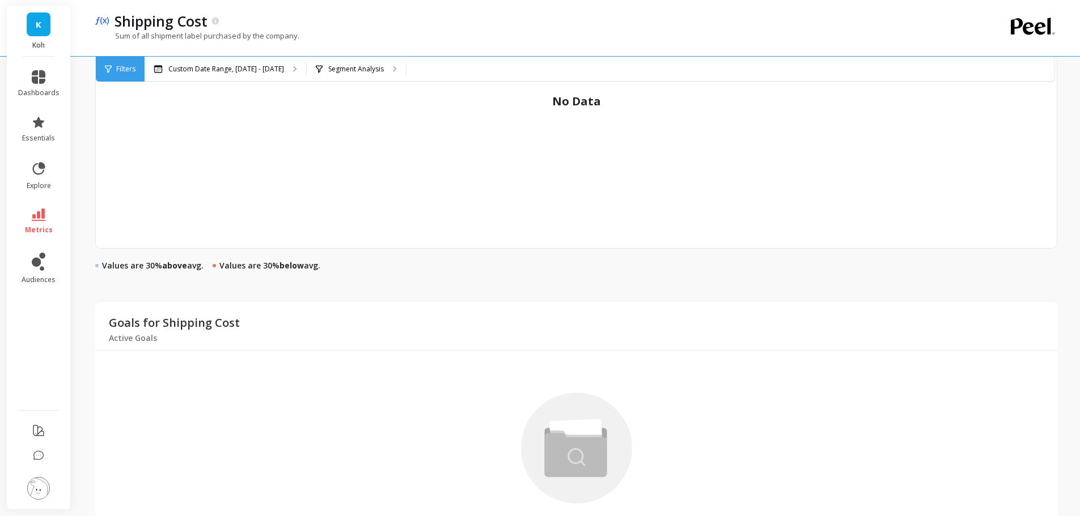
scroll to position [678, 0]
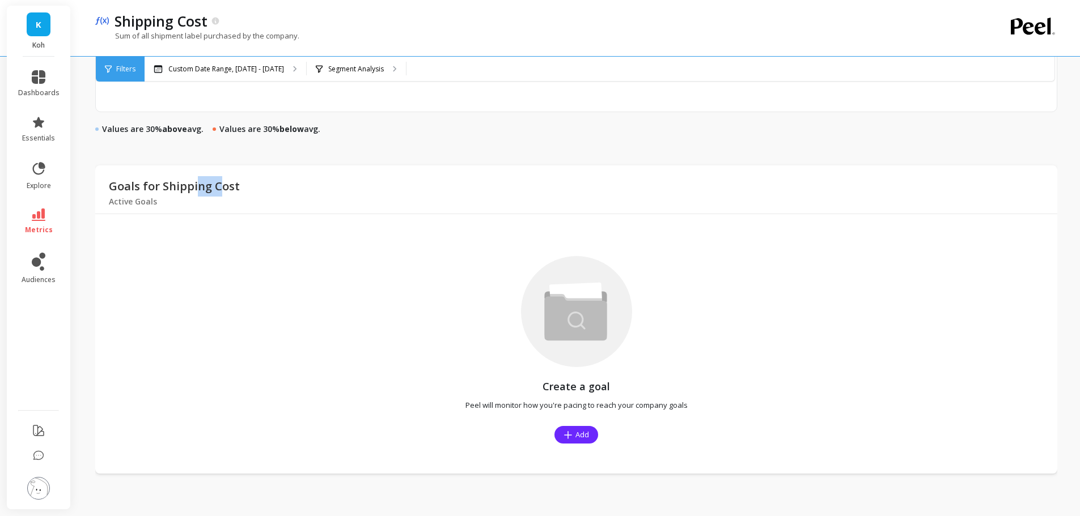
click at [217, 185] on p "Goals for Shipping Cost" at bounding box center [174, 186] width 131 height 20
click at [217, 184] on p "Goals for Shipping Cost" at bounding box center [174, 186] width 131 height 20
click at [37, 216] on icon at bounding box center [39, 215] width 14 height 12
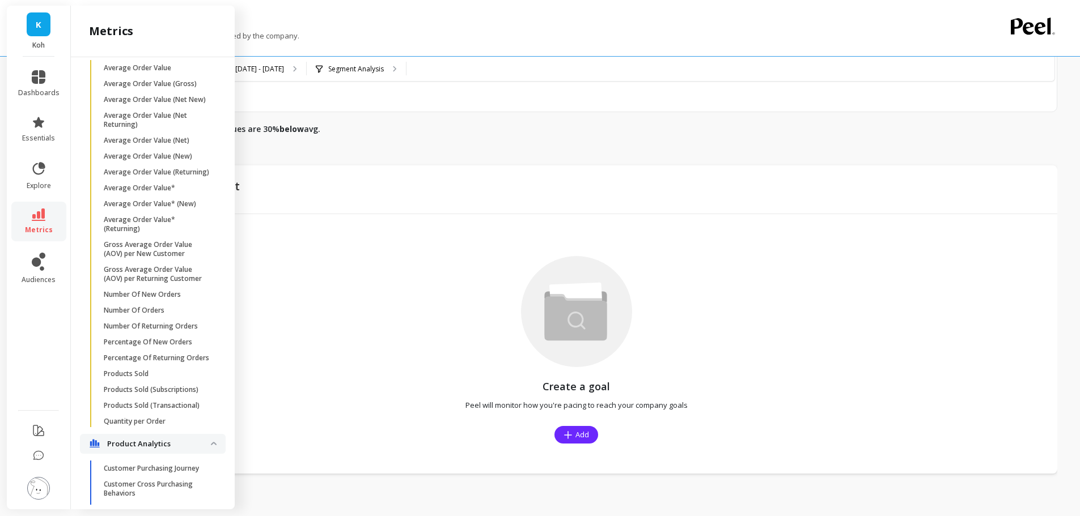
scroll to position [1849, 0]
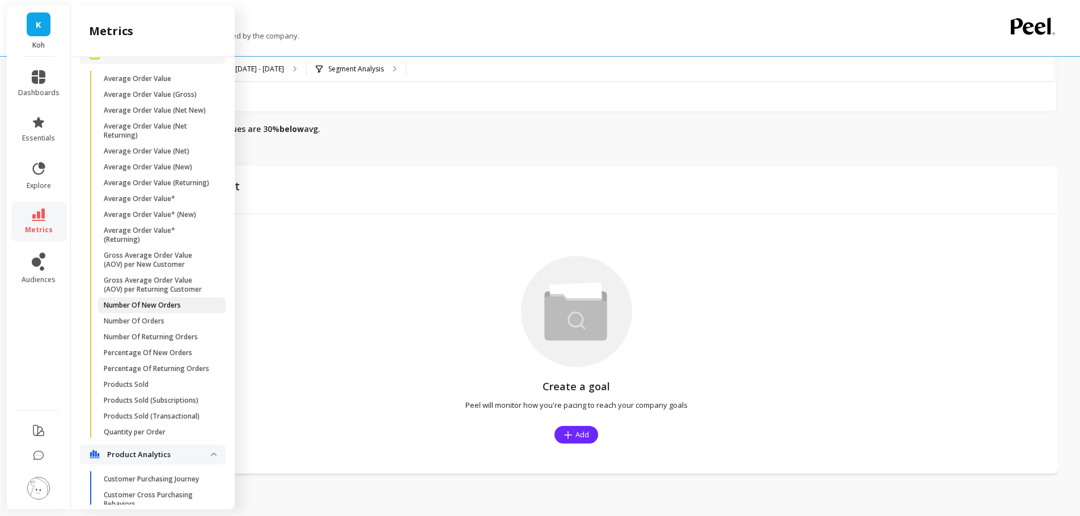
click at [155, 310] on p "Number Of New Orders" at bounding box center [142, 305] width 77 height 9
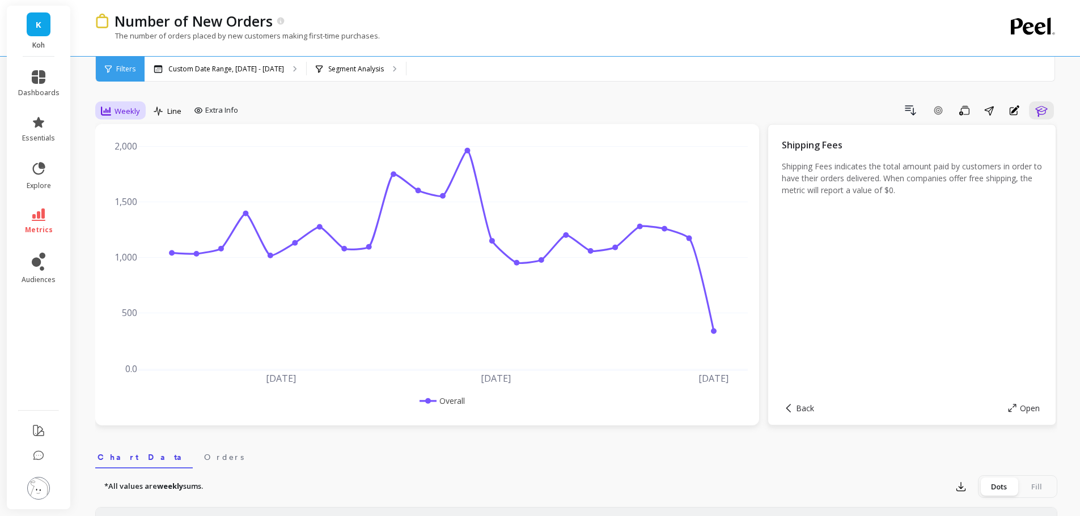
click at [120, 110] on span "Weekly" at bounding box center [127, 111] width 26 height 11
click at [128, 204] on div "Monthly" at bounding box center [137, 201] width 65 height 11
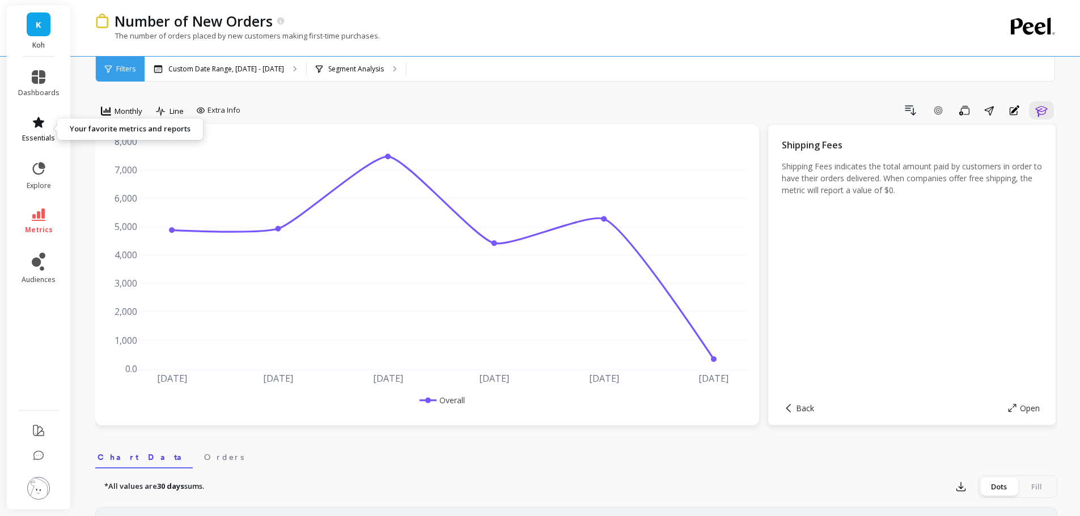
click at [35, 117] on icon at bounding box center [39, 123] width 14 height 14
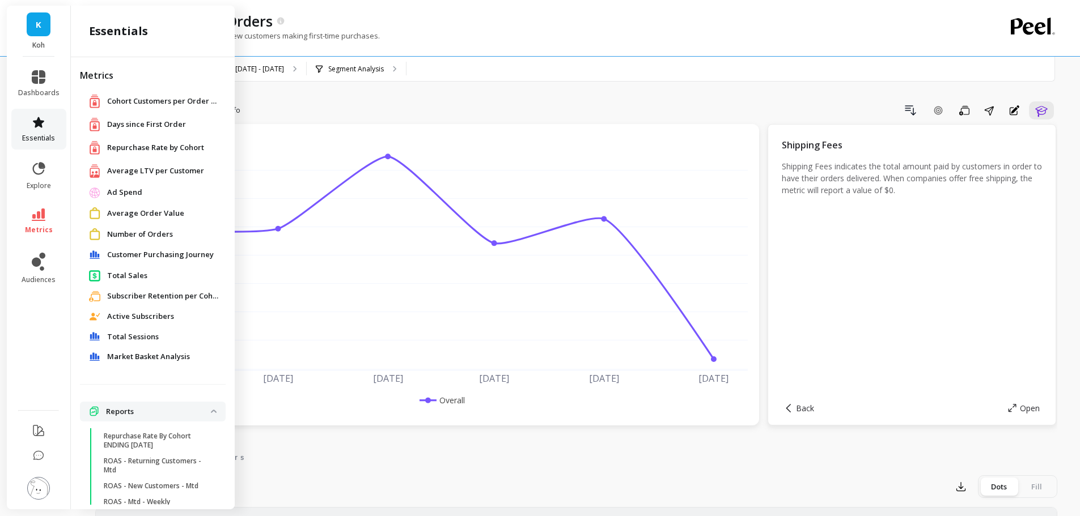
scroll to position [35, 0]
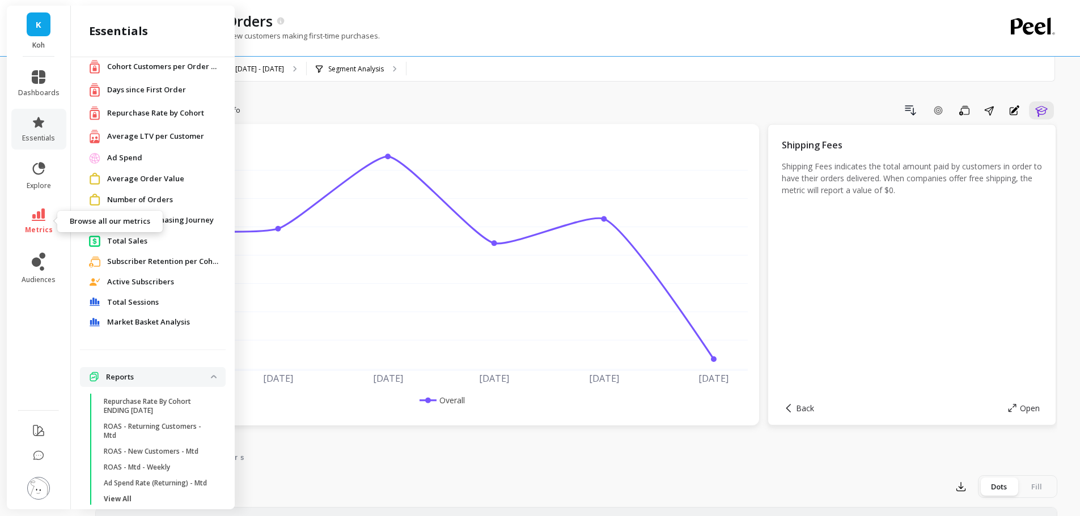
click at [33, 223] on link "metrics" at bounding box center [38, 222] width 41 height 26
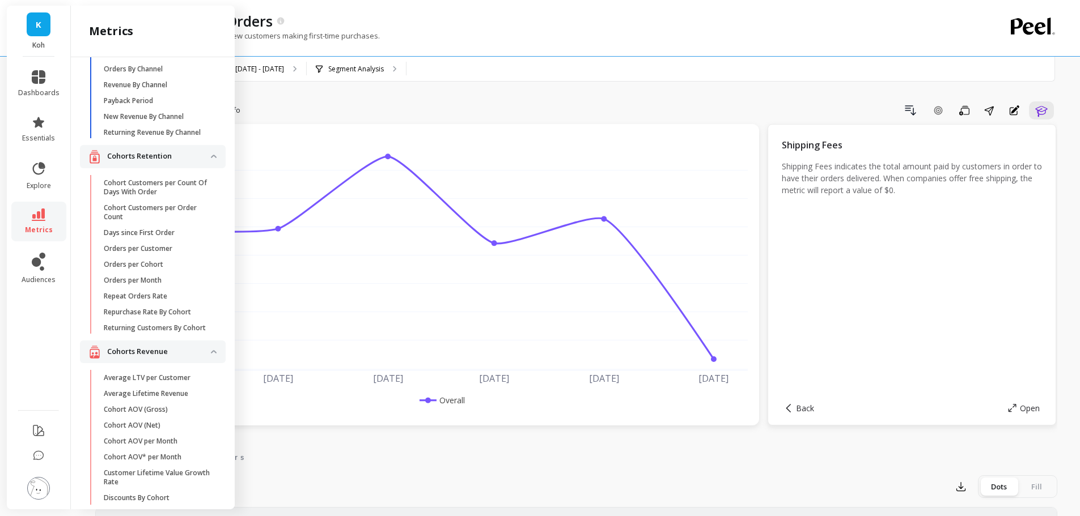
scroll to position [56, 0]
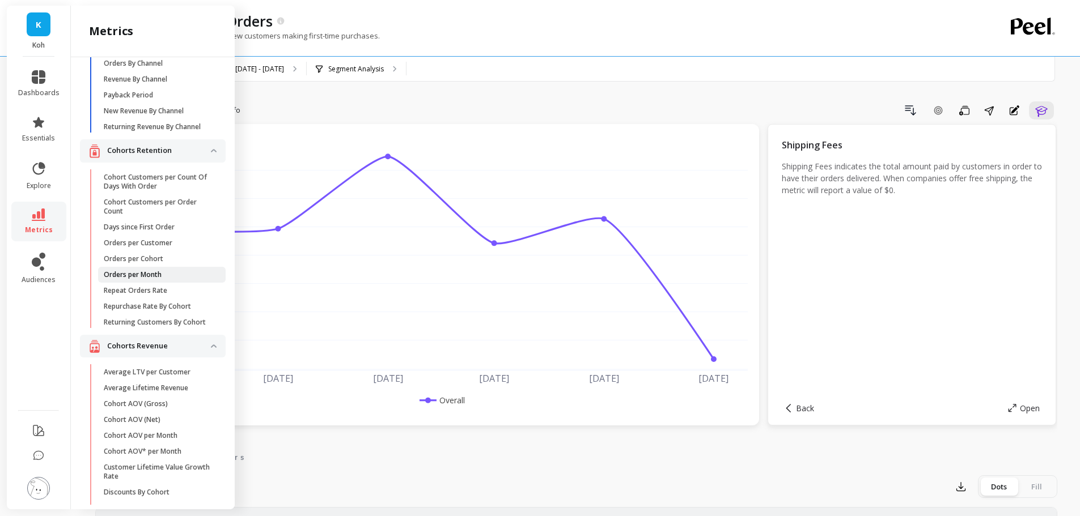
click at [156, 279] on p "Orders per Month" at bounding box center [133, 274] width 58 height 9
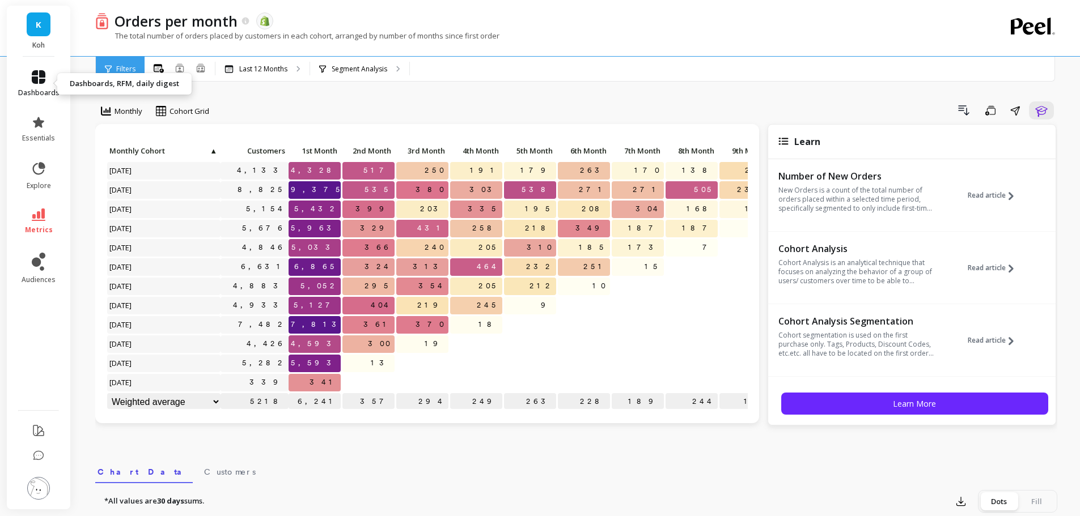
click at [39, 81] on icon at bounding box center [39, 77] width 14 height 14
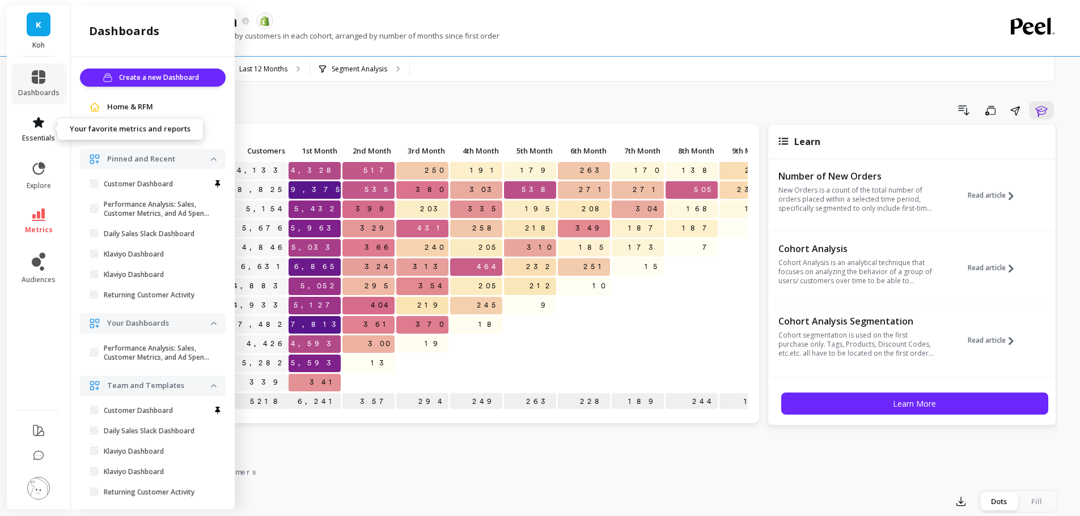
click at [43, 137] on span "essentials" at bounding box center [38, 138] width 33 height 9
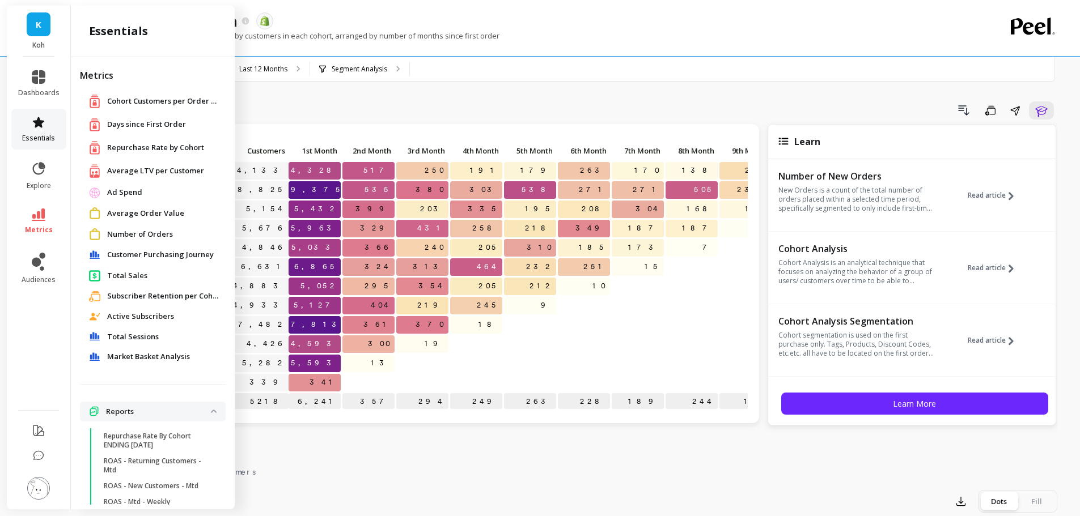
scroll to position [35, 0]
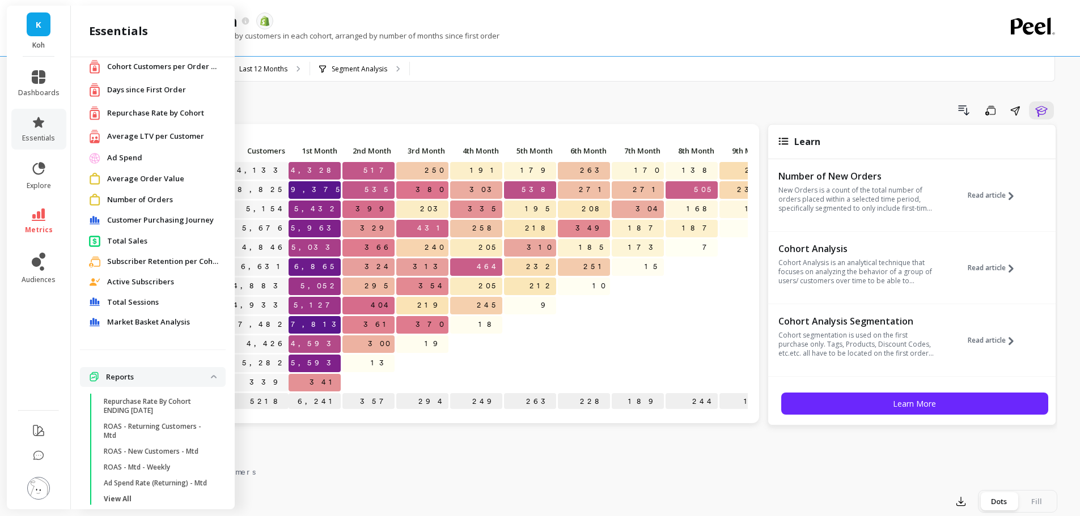
click at [141, 135] on span "Average LTV per Customer" at bounding box center [155, 136] width 97 height 11
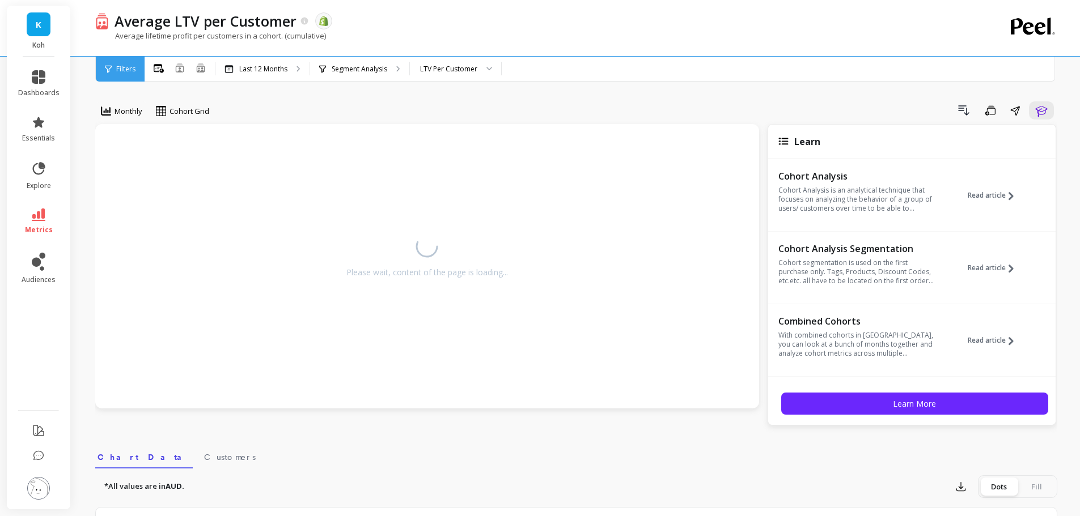
click at [359, 102] on div "Drill Down Save Share Learn" at bounding box center [637, 110] width 840 height 18
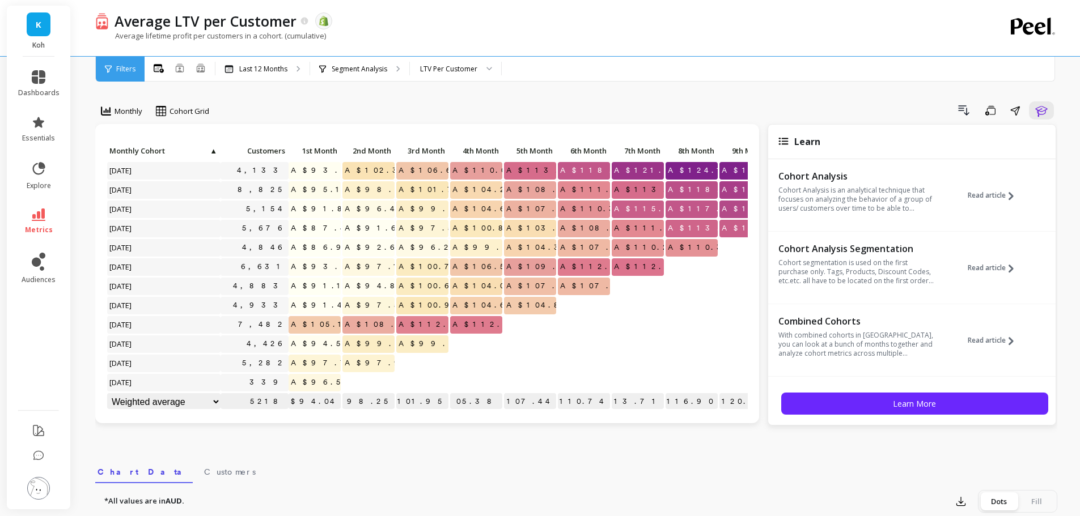
click at [287, 447] on div "Monthly Cohort Grid Drill Down Save Share Learn Click to create an audience 4,1…" at bounding box center [576, 477] width 962 height 865
click at [1039, 105] on icon "button" at bounding box center [1041, 111] width 14 height 14
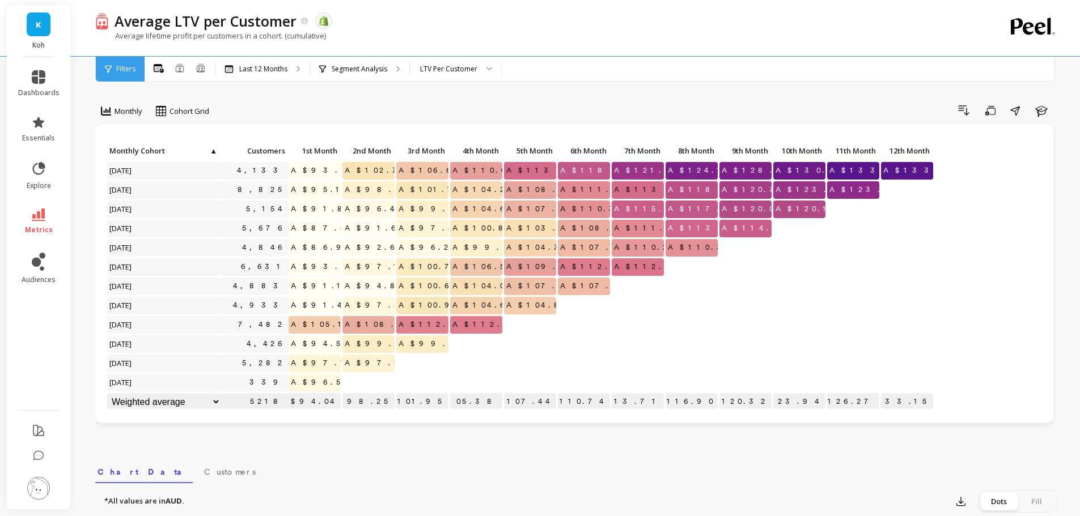
click at [630, 114] on div "Drill Down Save Share Learn" at bounding box center [637, 110] width 840 height 18
click at [40, 220] on icon at bounding box center [39, 215] width 14 height 12
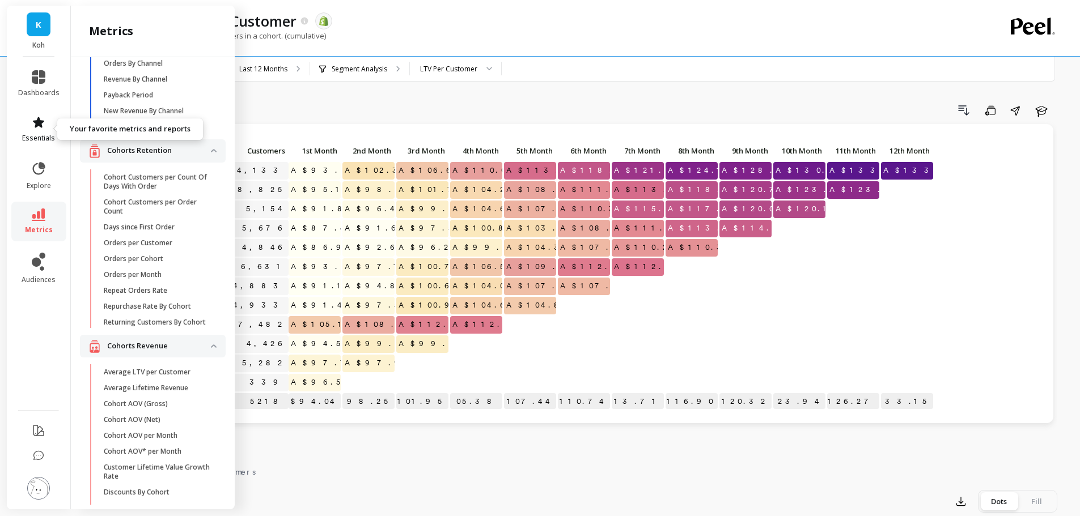
click at [37, 125] on icon at bounding box center [38, 122] width 11 height 11
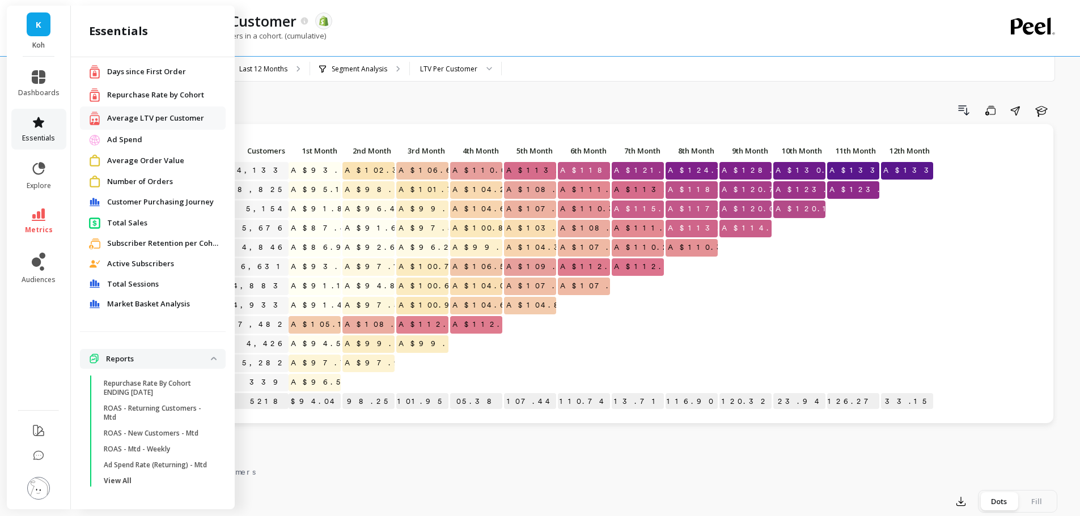
scroll to position [35, 0]
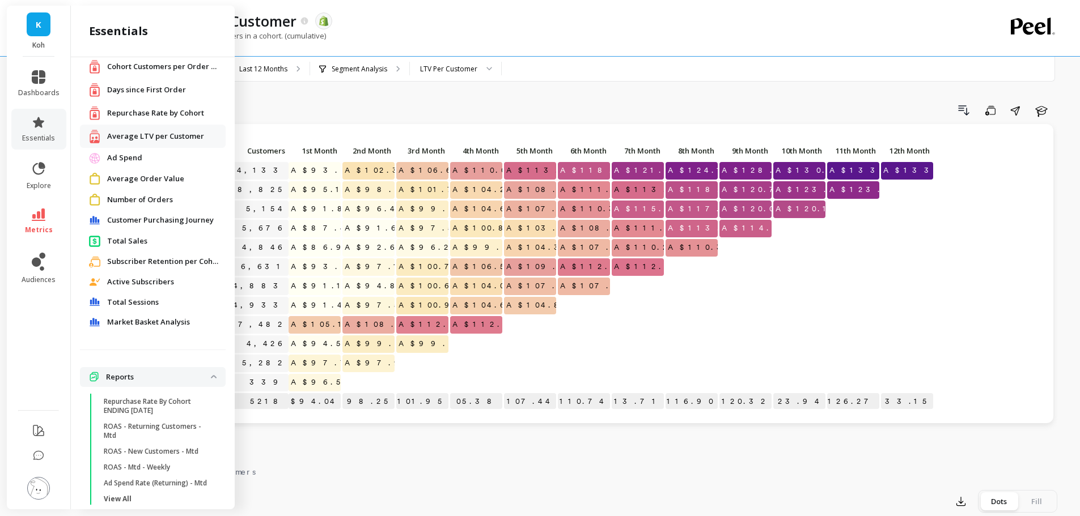
click at [159, 197] on span "Number of Orders" at bounding box center [140, 199] width 66 height 11
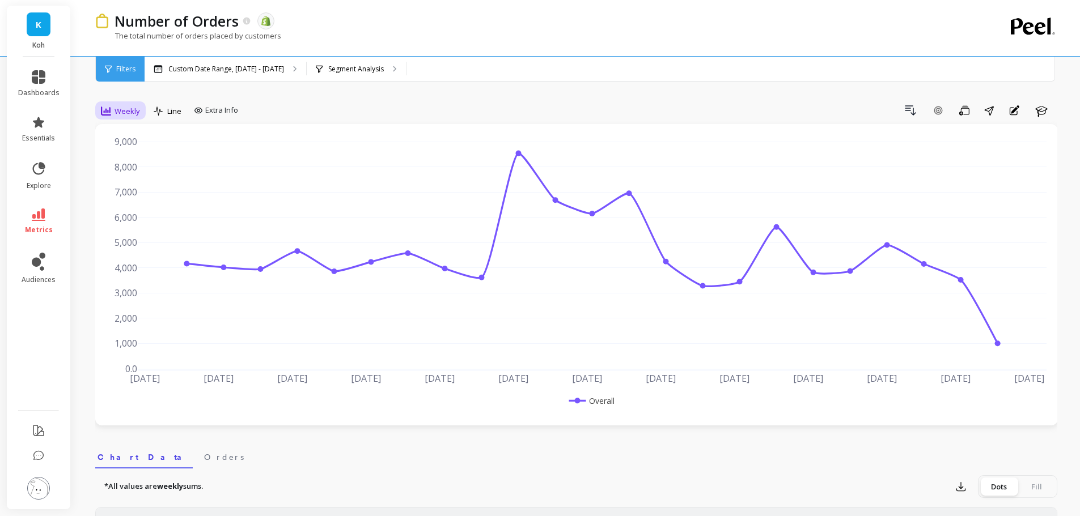
click at [129, 114] on span "Weekly" at bounding box center [127, 111] width 26 height 11
click at [135, 201] on div "Monthly" at bounding box center [137, 201] width 65 height 11
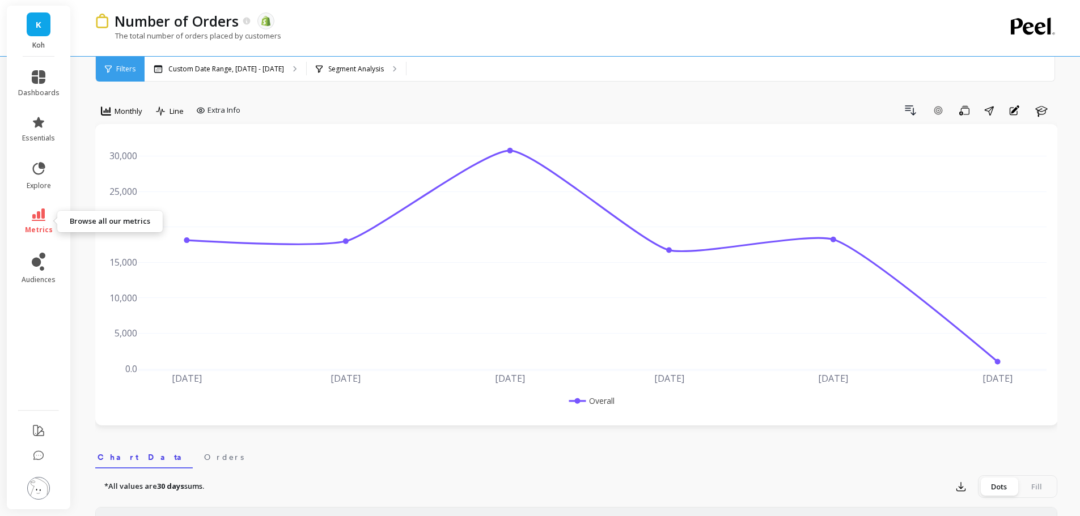
click at [50, 215] on link "metrics" at bounding box center [38, 222] width 41 height 26
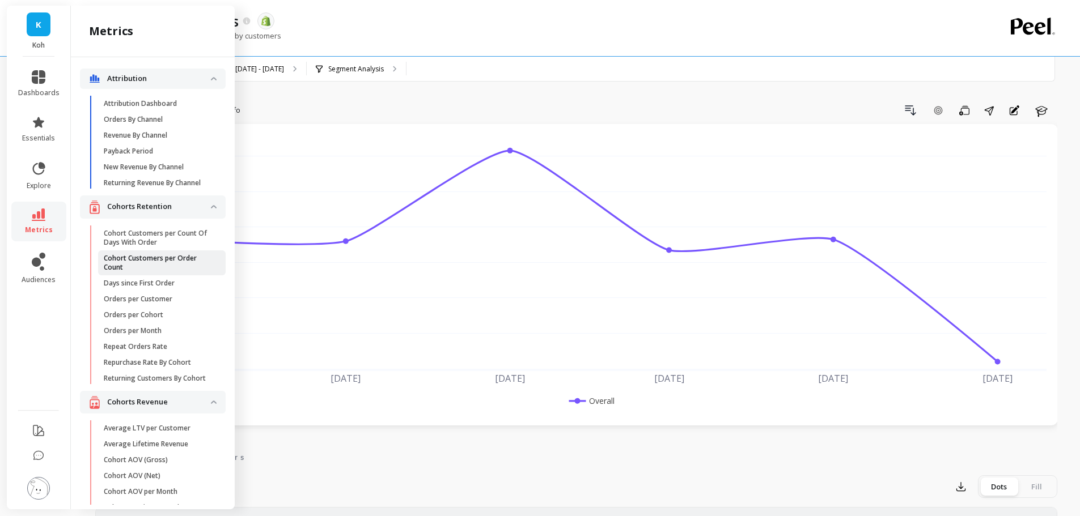
click at [158, 269] on p "Cohort Customers per Order Count" at bounding box center [158, 263] width 108 height 18
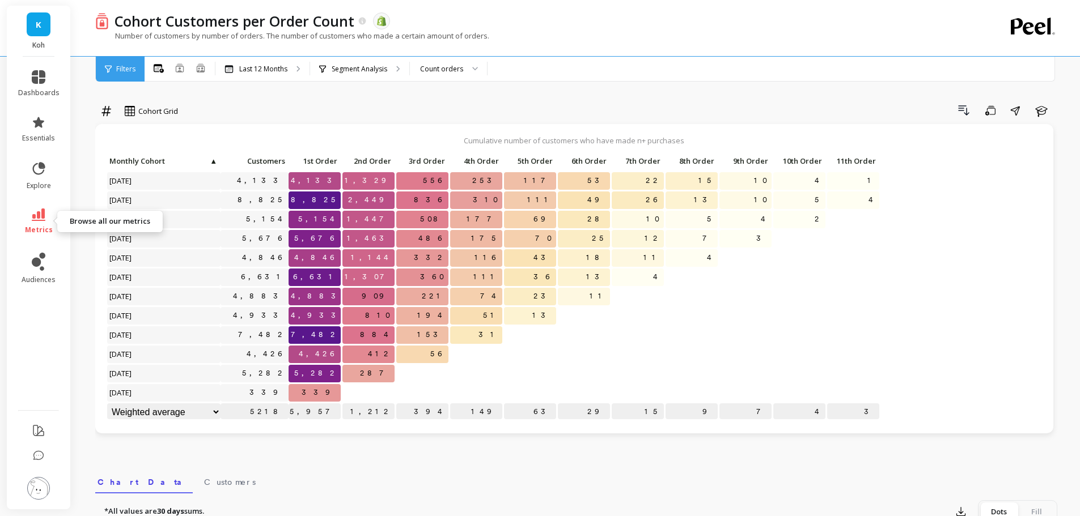
click at [43, 215] on icon at bounding box center [39, 215] width 14 height 12
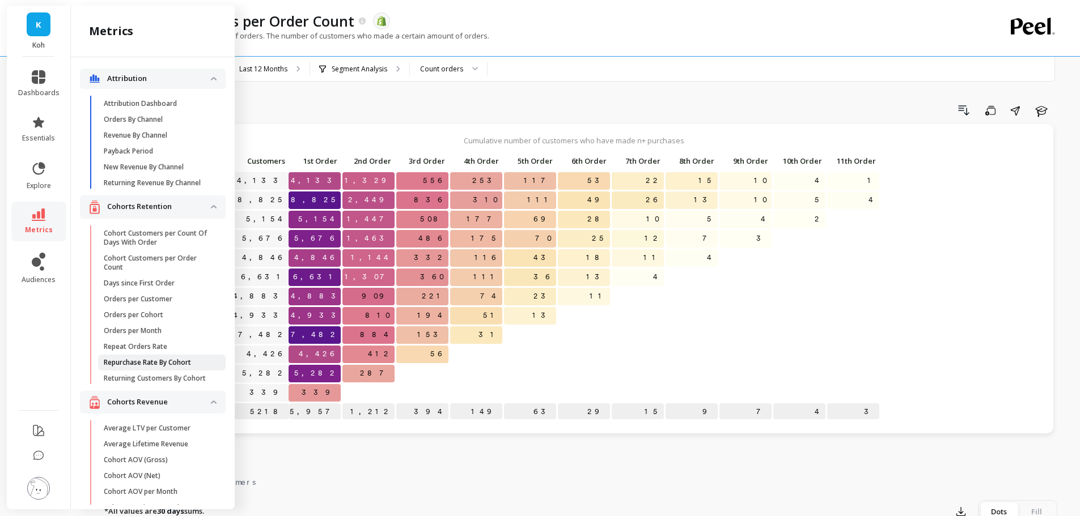
click at [151, 367] on p "Repurchase Rate By Cohort" at bounding box center [147, 362] width 87 height 9
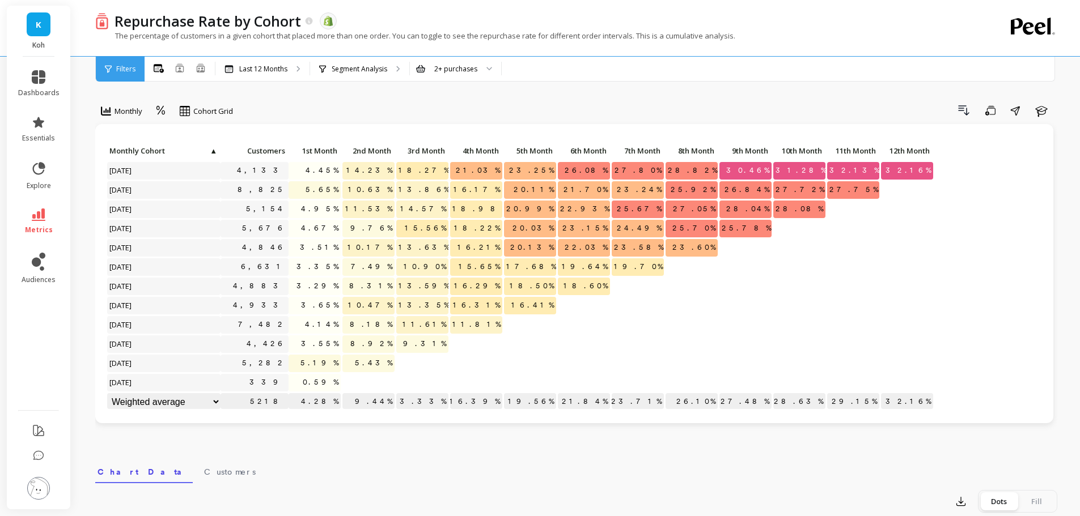
click at [40, 495] on img at bounding box center [38, 488] width 23 height 23
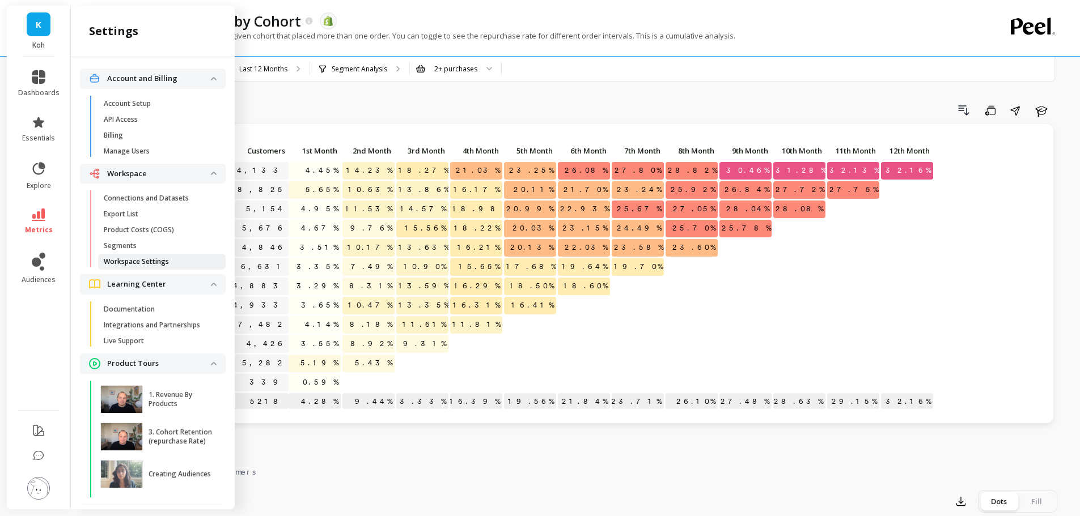
click at [152, 257] on link "Workspace Settings" at bounding box center [162, 262] width 128 height 16
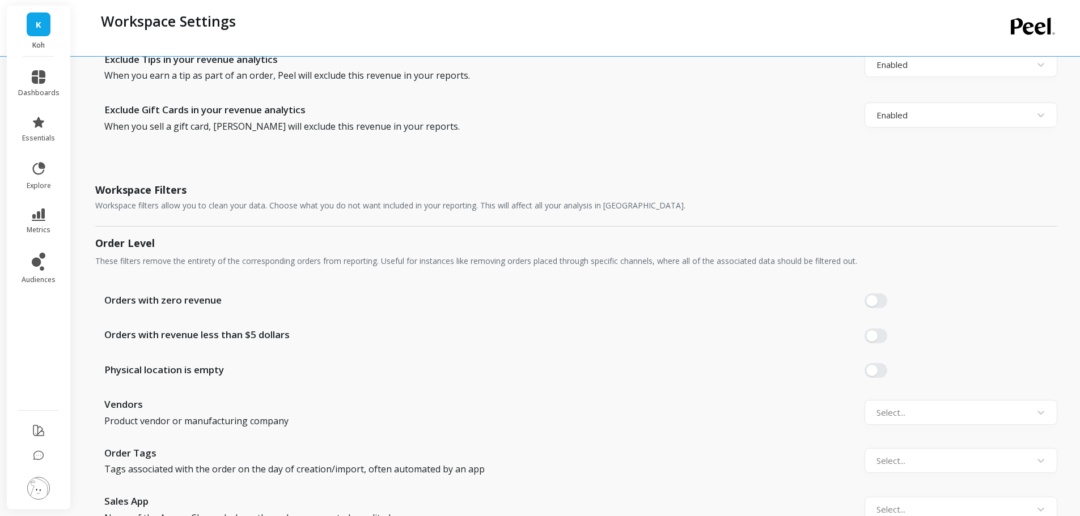
scroll to position [793, 0]
